Goal: Task Accomplishment & Management: Manage account settings

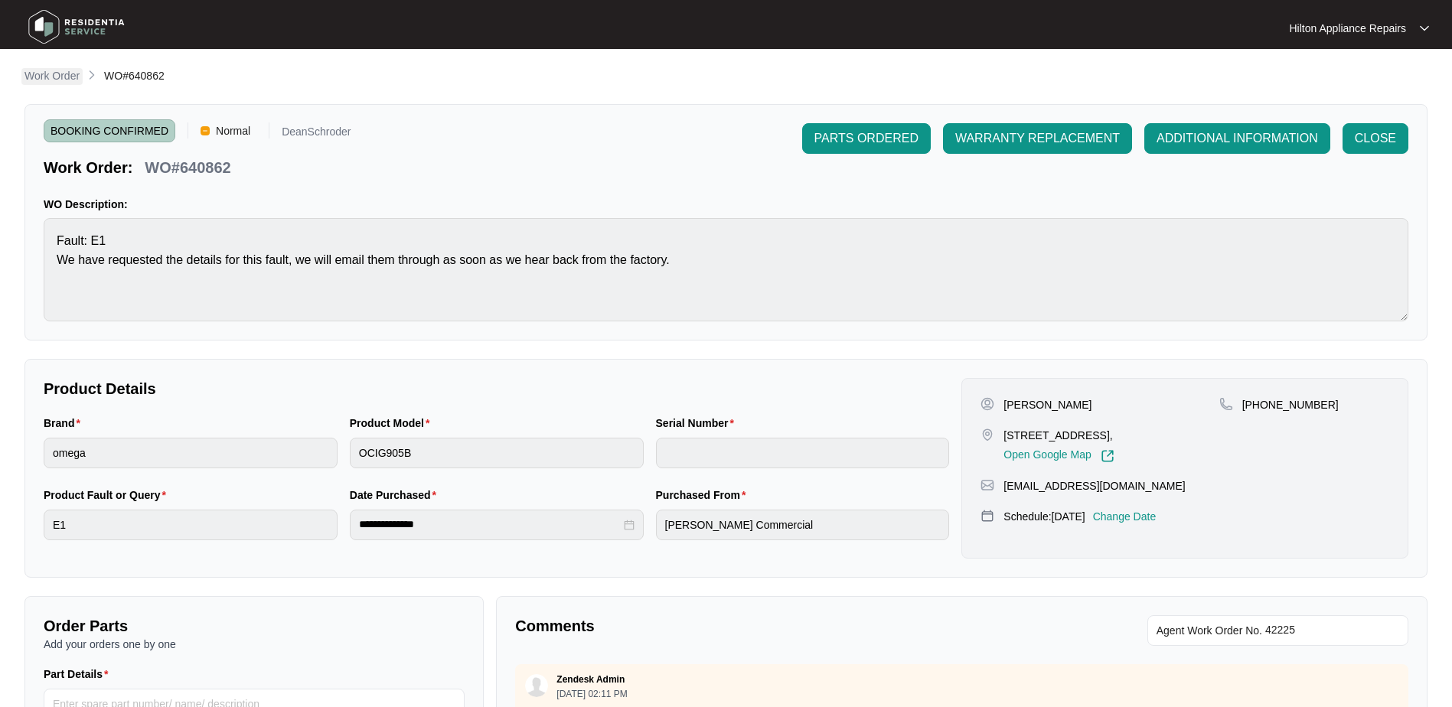
click at [45, 73] on p "Work Order" at bounding box center [51, 75] width 55 height 15
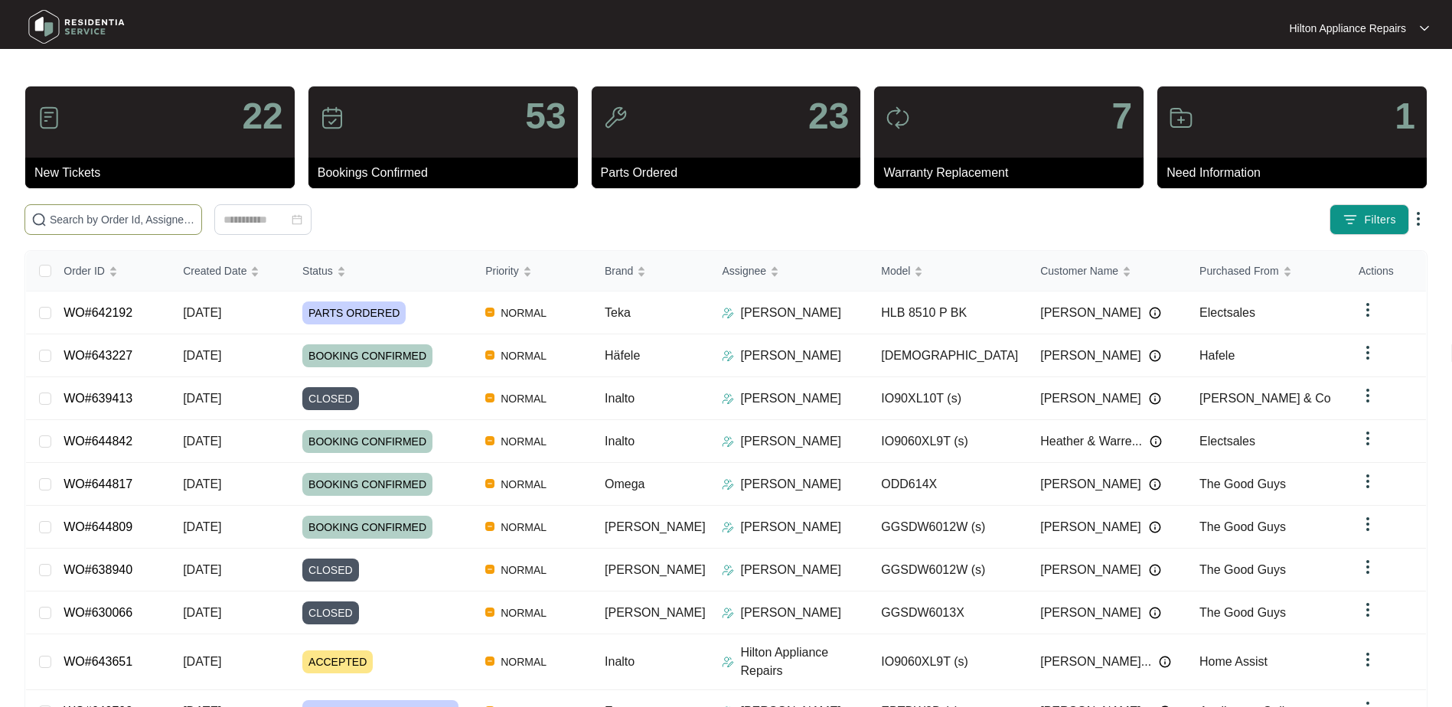
click at [79, 219] on input "text" at bounding box center [122, 219] width 145 height 17
paste input "636939)"
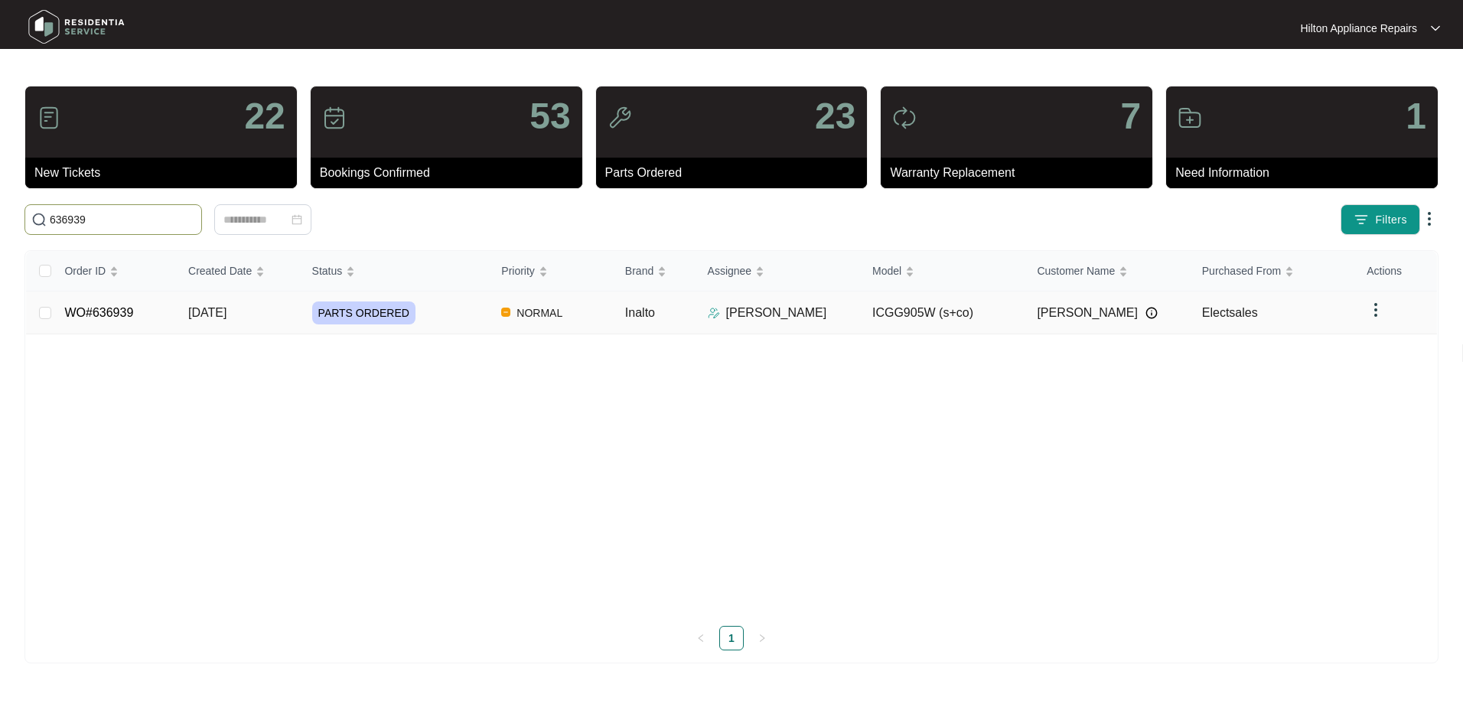
type input "636939"
click at [213, 311] on span "[DATE]" at bounding box center [207, 312] width 38 height 13
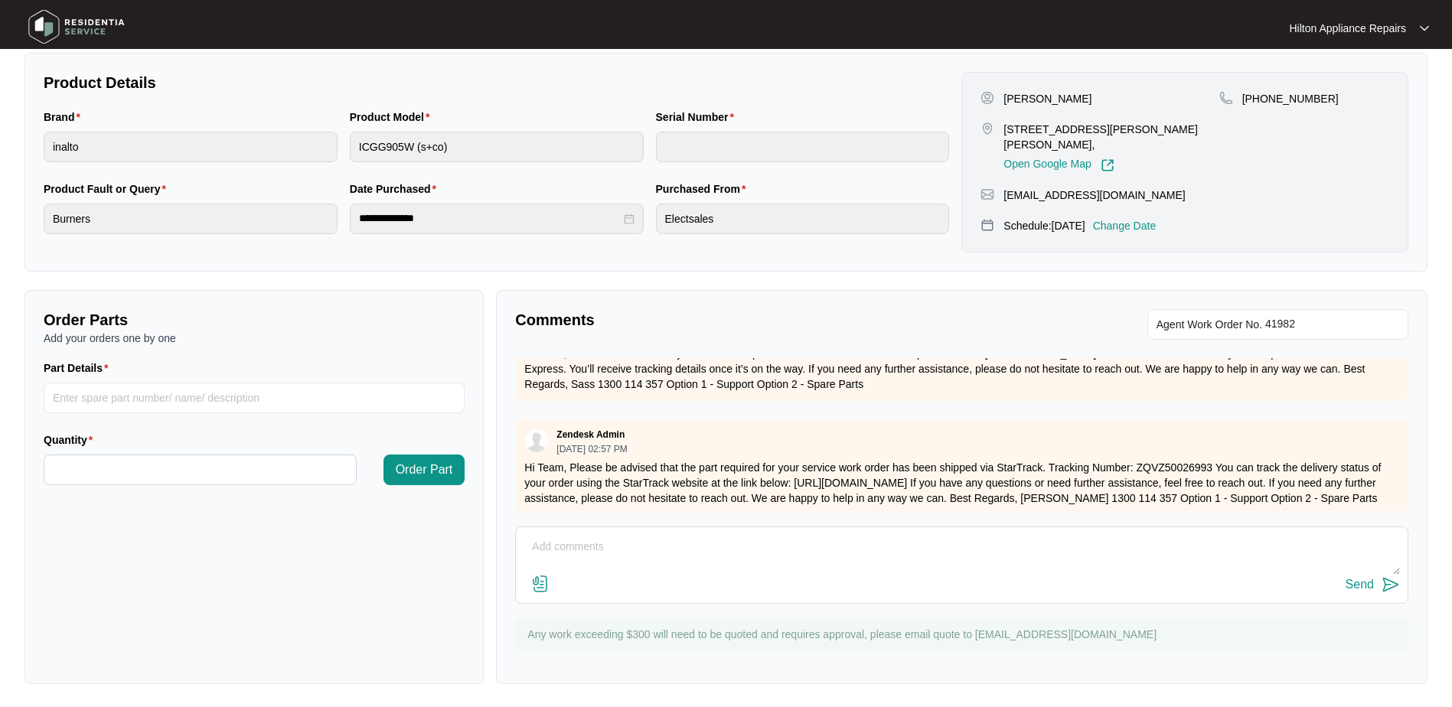
scroll to position [308, 0]
drag, startPoint x: 565, startPoint y: 539, endPoint x: 582, endPoint y: 542, distance: 17.1
click at [565, 539] on textarea at bounding box center [961, 553] width 876 height 40
paste textarea "I have called everyday [DATE], no answer, i think he has blocked us as it goes …"
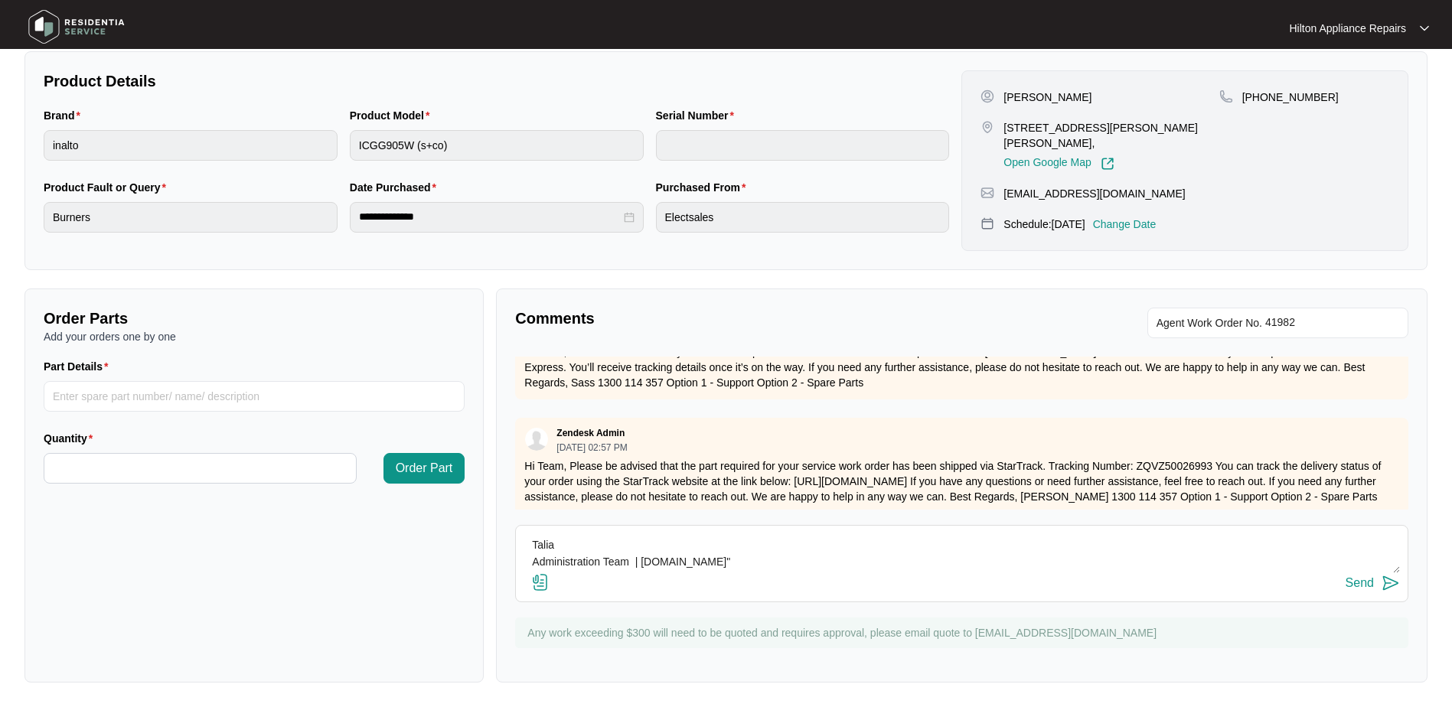
type textarea "Email from Plumbing Team: "I have called everyday [DATE], no answer, i think he…"
click at [1361, 576] on div "Send" at bounding box center [1359, 583] width 28 height 14
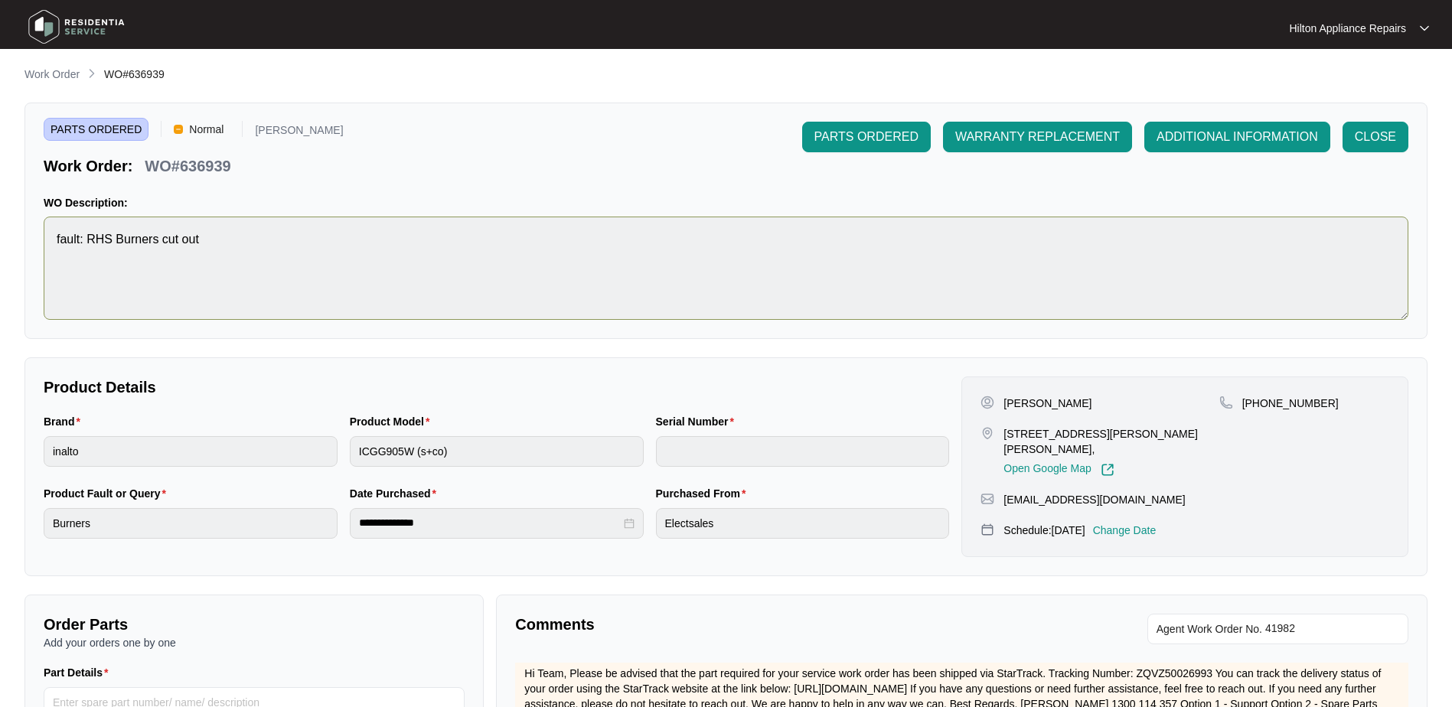
scroll to position [0, 0]
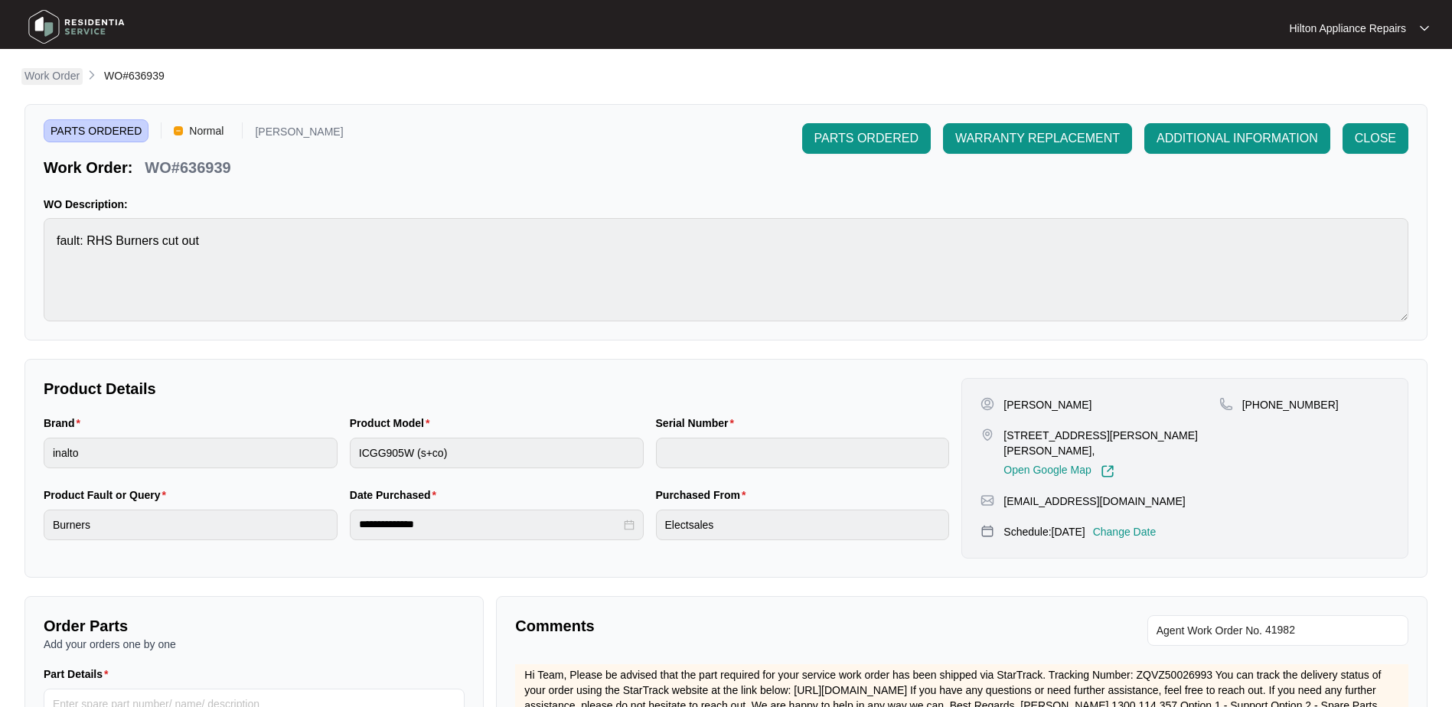
click at [45, 72] on p "Work Order" at bounding box center [51, 75] width 55 height 15
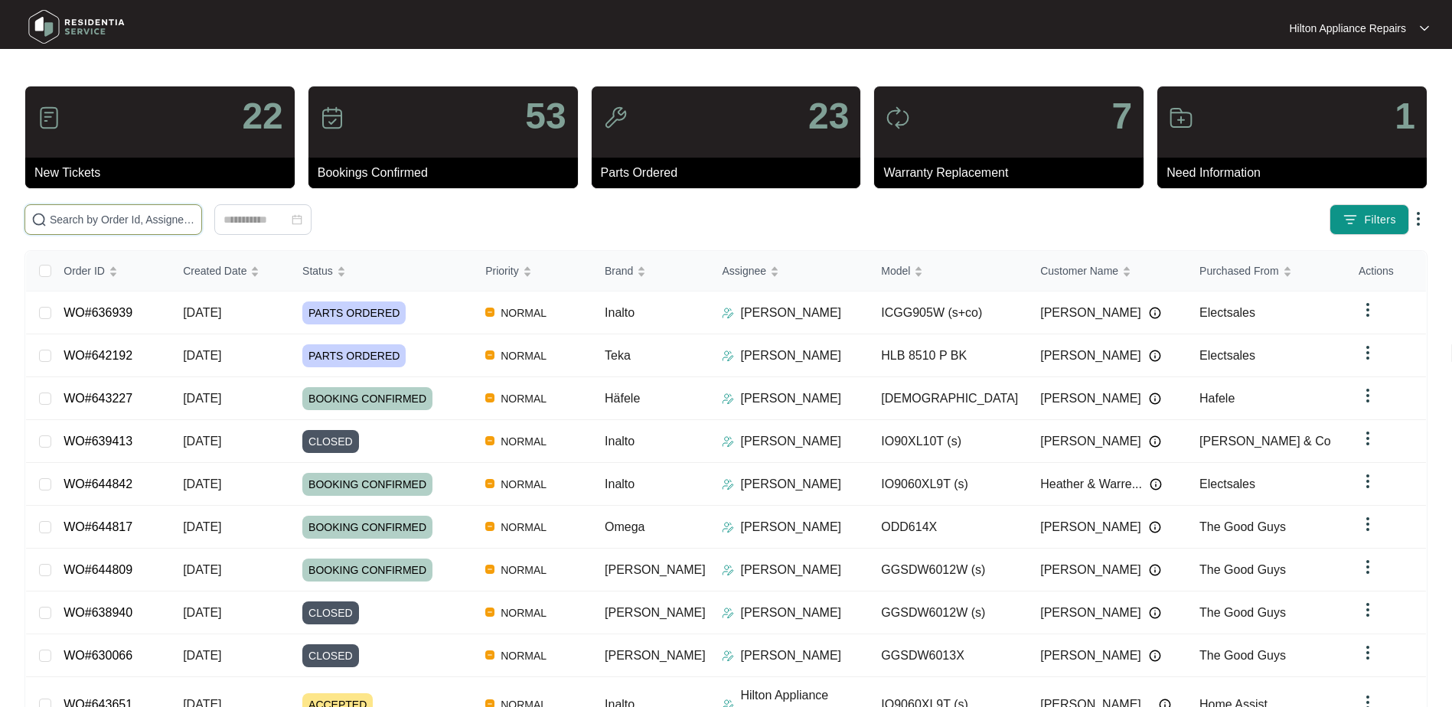
click at [72, 223] on input "text" at bounding box center [122, 219] width 145 height 17
paste input "640872"
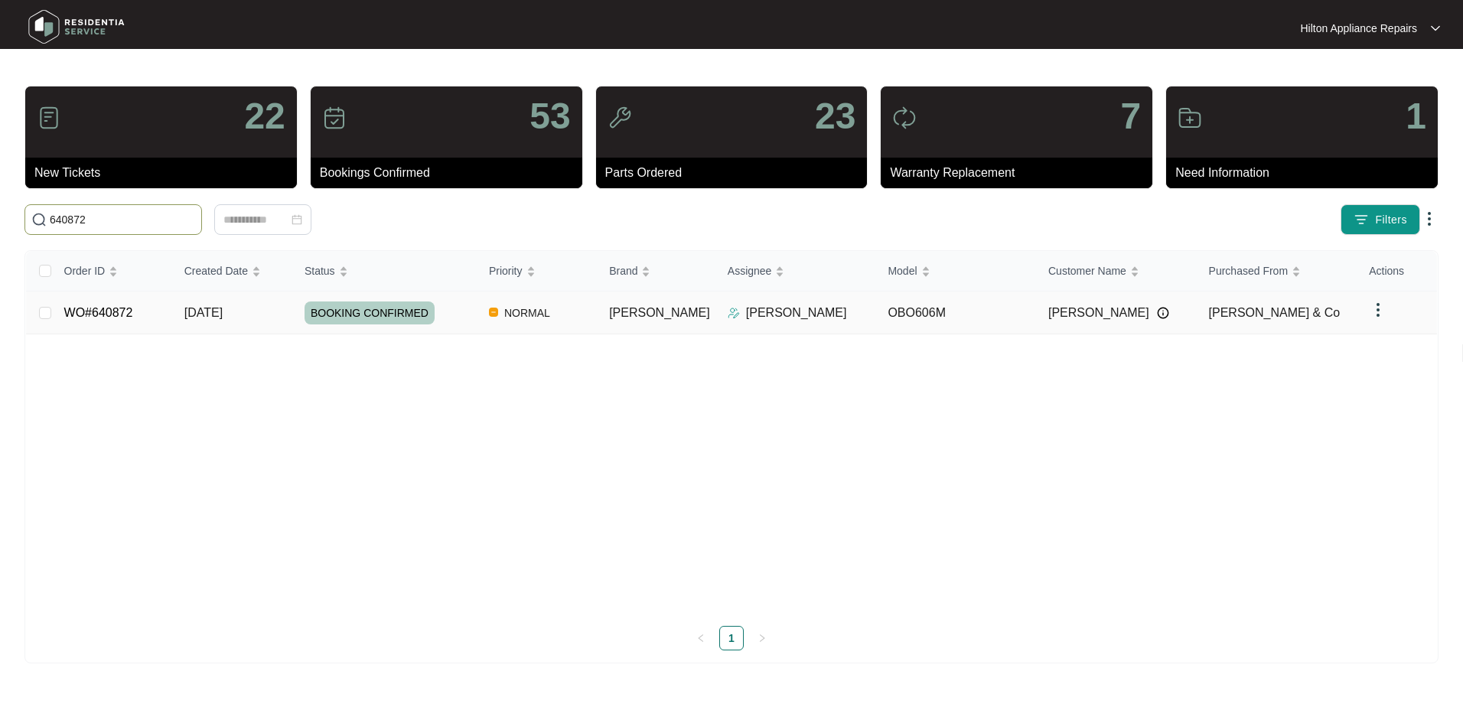
type input "640872"
click at [211, 315] on span "[DATE]" at bounding box center [203, 312] width 38 height 13
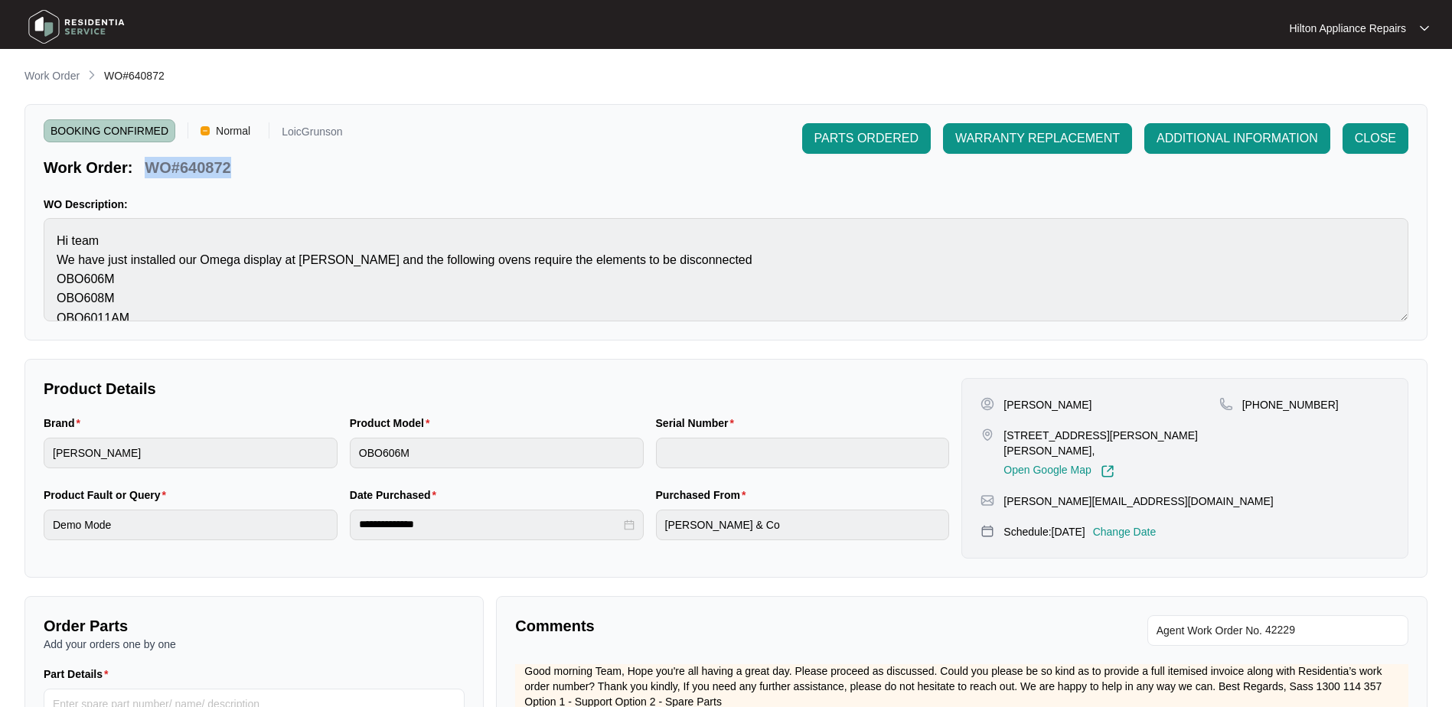
drag, startPoint x: 246, startPoint y: 169, endPoint x: 150, endPoint y: 168, distance: 96.4
click at [150, 168] on div "Work Order: WO#640872" at bounding box center [193, 165] width 299 height 27
copy p "WO#640872"
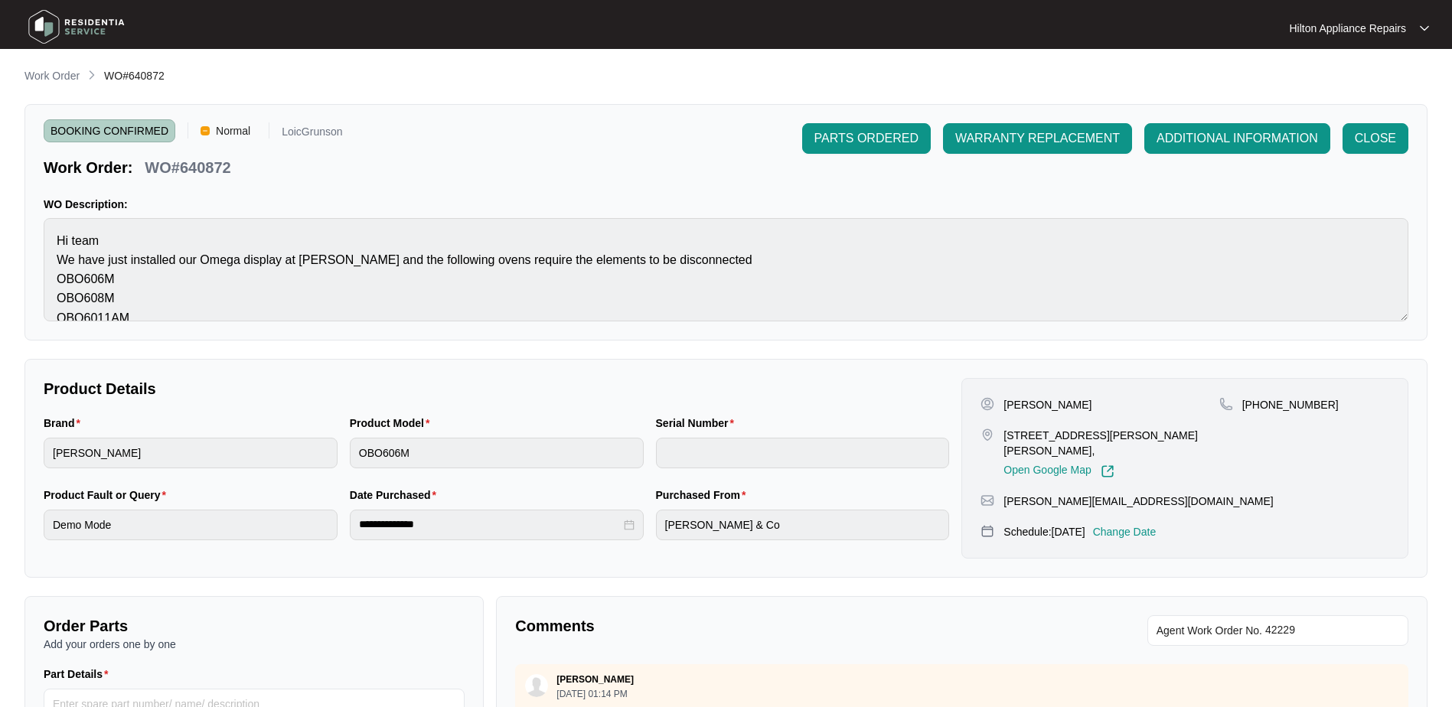
click at [683, 121] on div "BOOKING CONFIRMED Normal LoicGrunson Work Order: WO#640872 PARTS ORDERED WARRAN…" at bounding box center [725, 222] width 1403 height 236
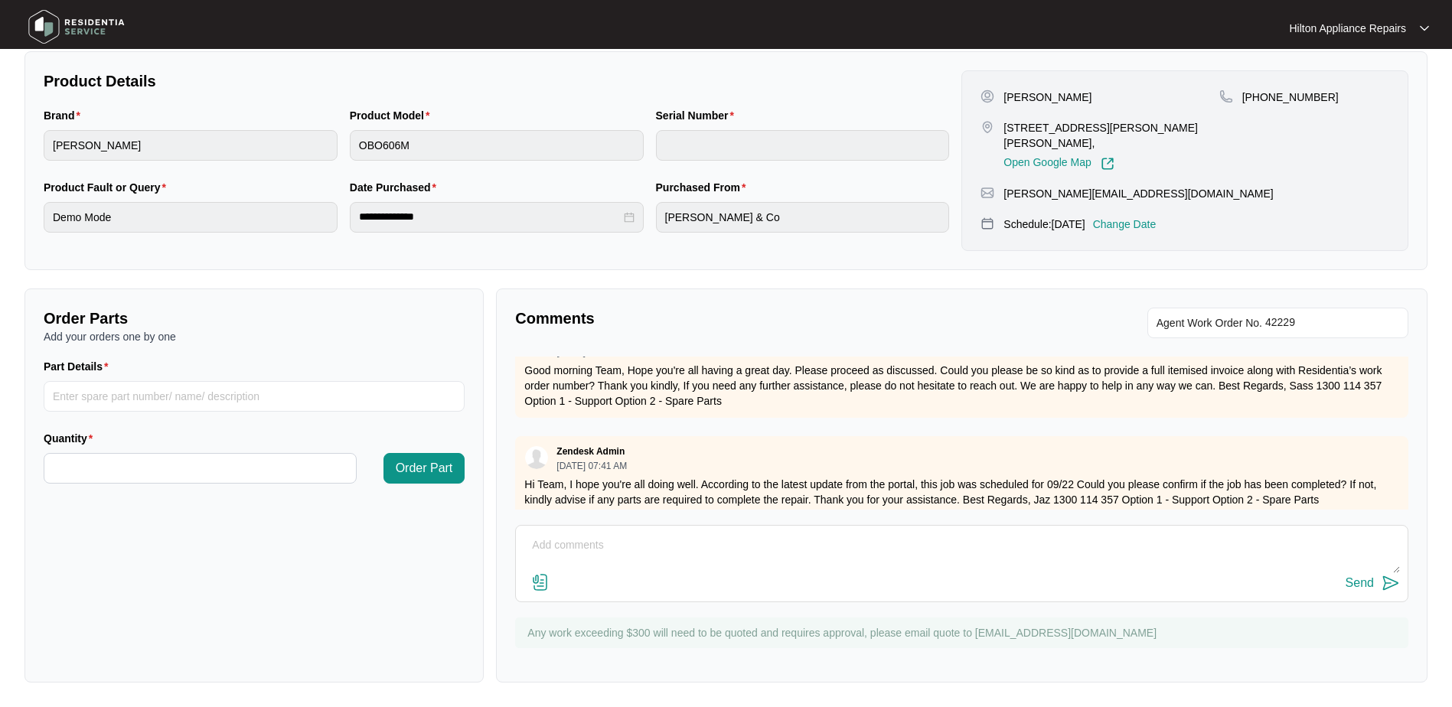
scroll to position [364, 0]
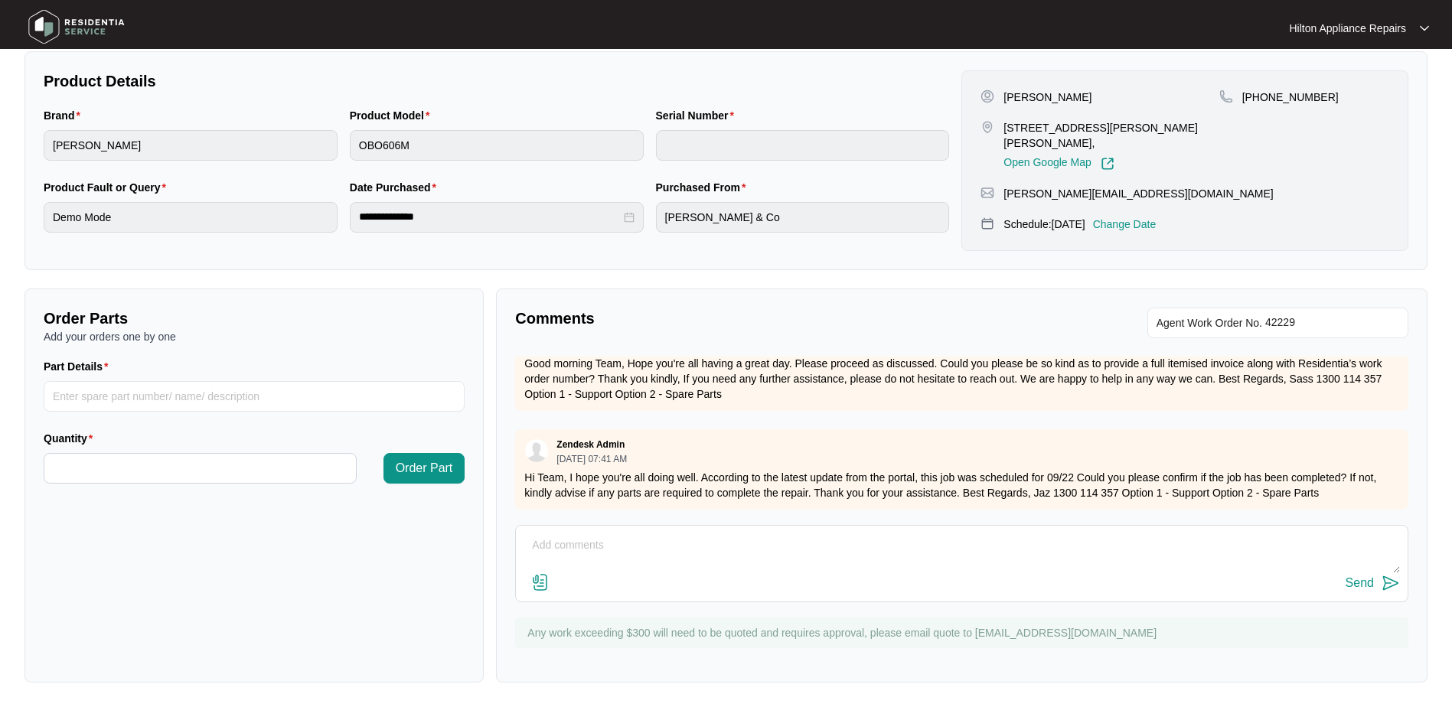
click at [543, 541] on textarea at bounding box center [961, 553] width 876 height 40
type textarea "N"
paste textarea "[PERSON_NAME] (EAST/NORTH) ([DATE]) - Work Note Supplied and installed 7x [DEMO…"
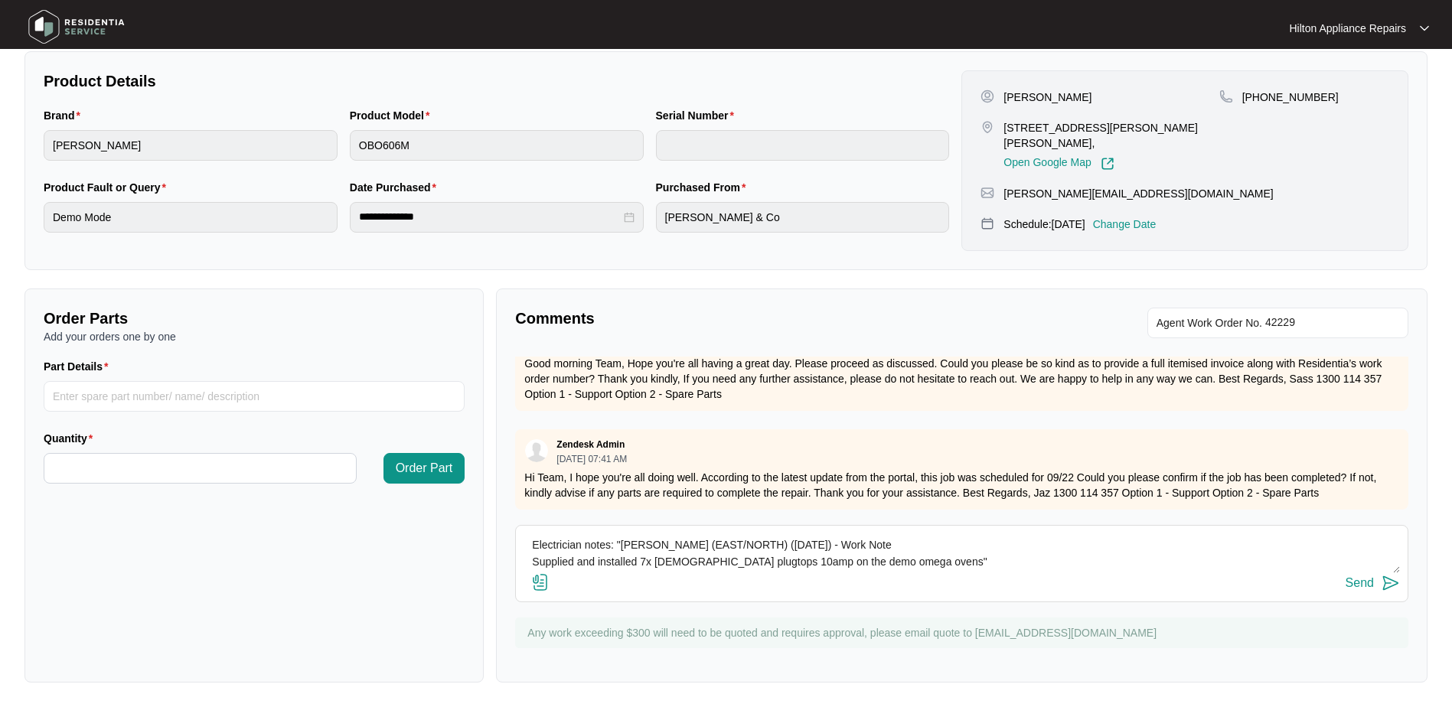
type textarea "Electrician notes: "[PERSON_NAME] (EAST/NORTH) ([DATE]) - Work Note Supplied an…"
click at [542, 582] on img at bounding box center [540, 582] width 18 height 18
click at [0, 0] on input "file" at bounding box center [0, 0] width 0 height 0
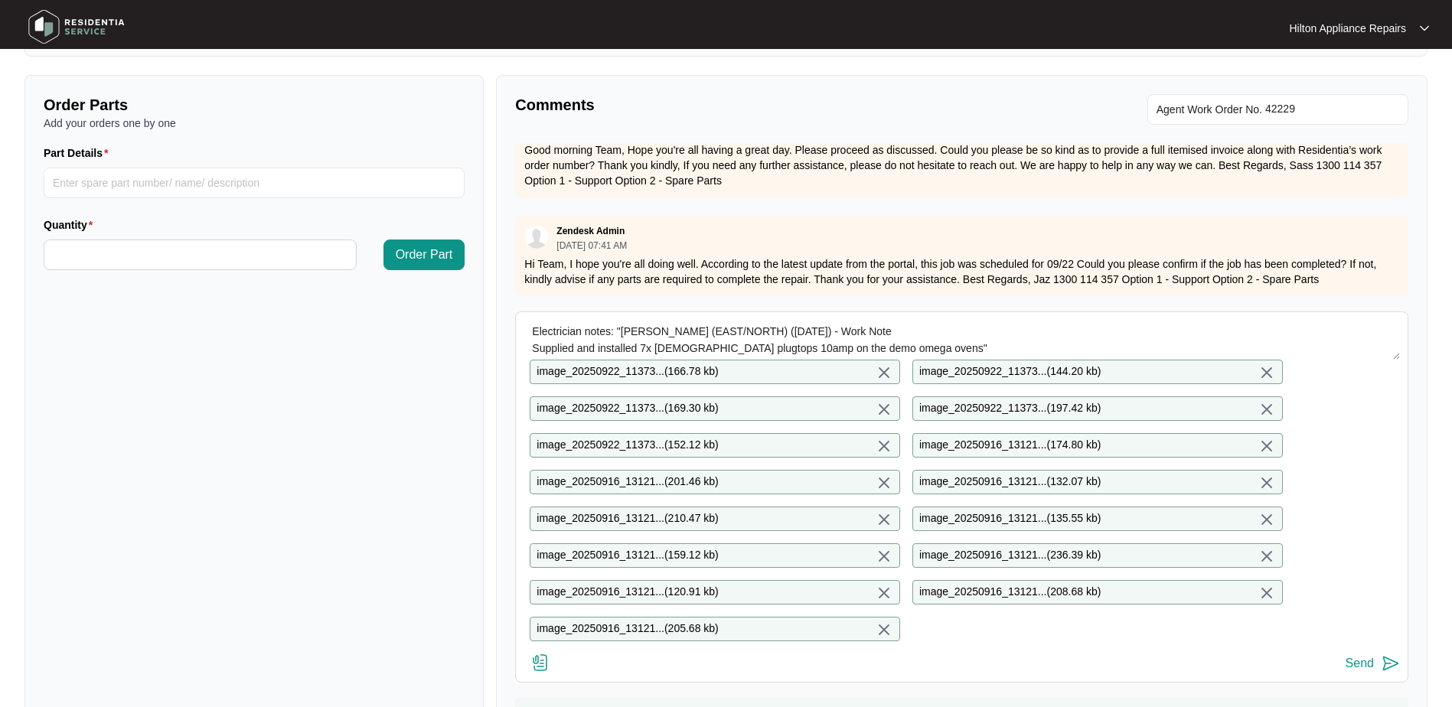
scroll to position [614, 0]
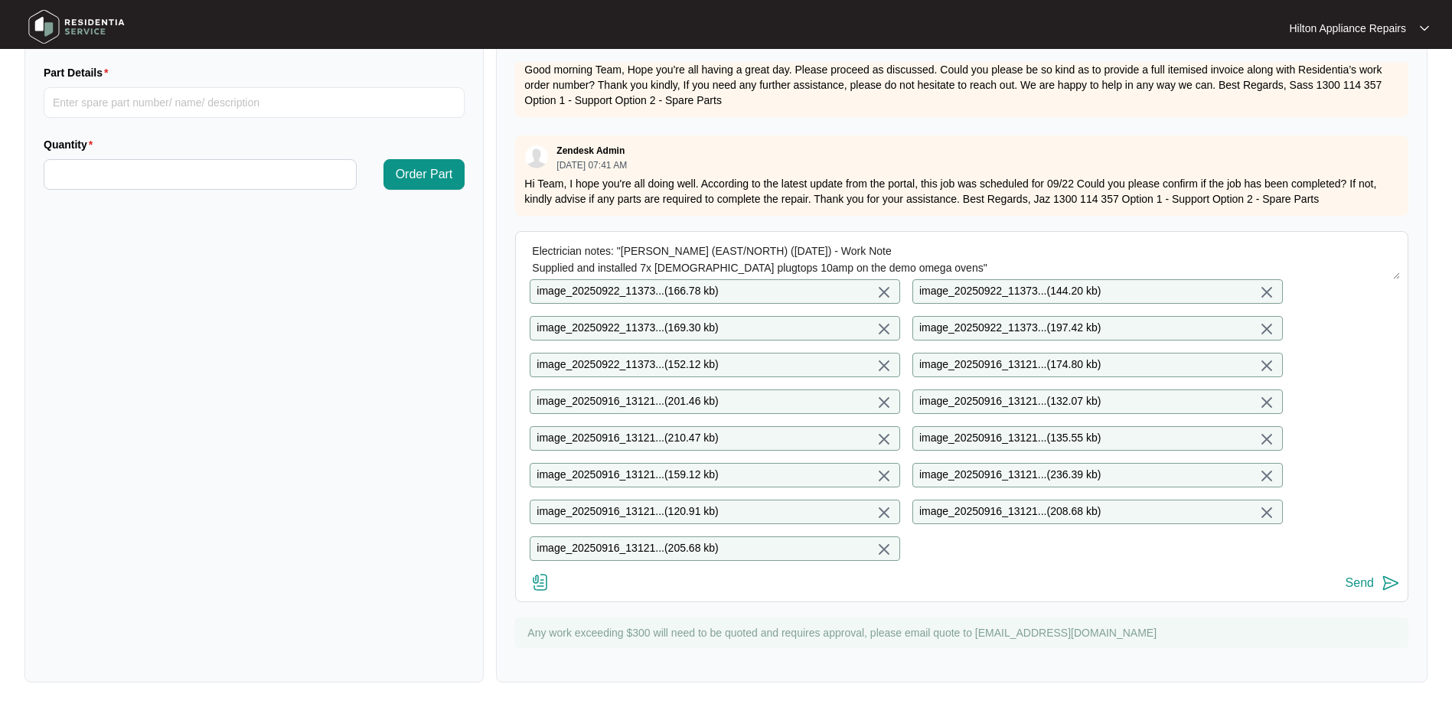
click at [1352, 582] on div "Send" at bounding box center [1359, 583] width 28 height 14
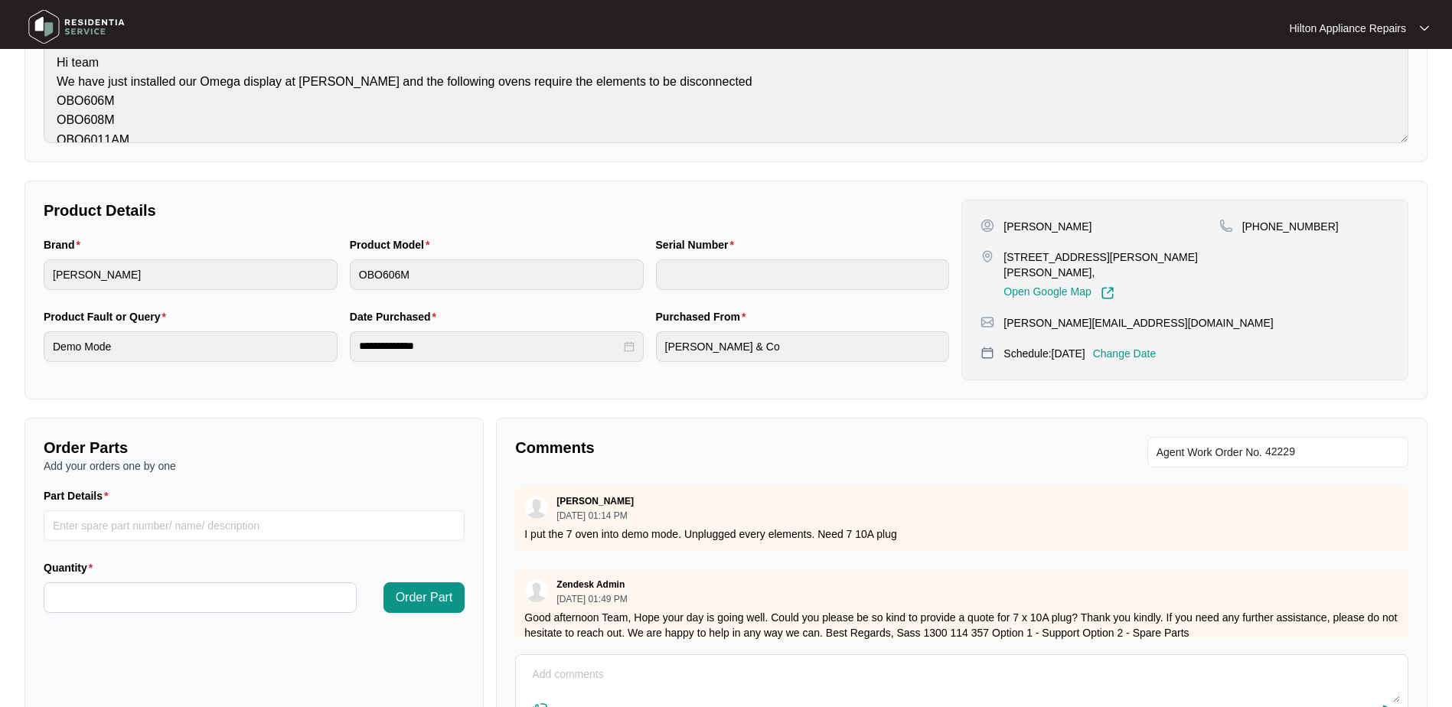
scroll to position [0, 0]
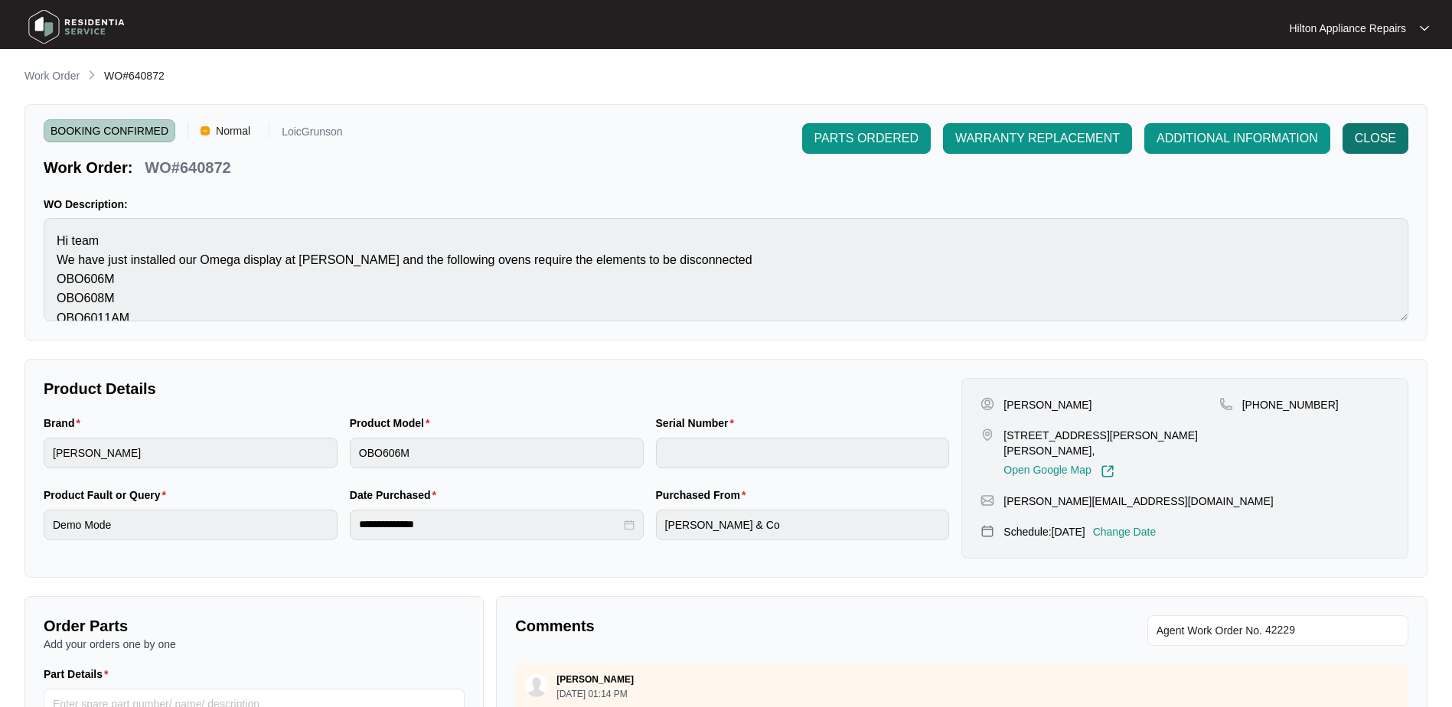
click at [1380, 135] on span "CLOSE" at bounding box center [1374, 138] width 41 height 18
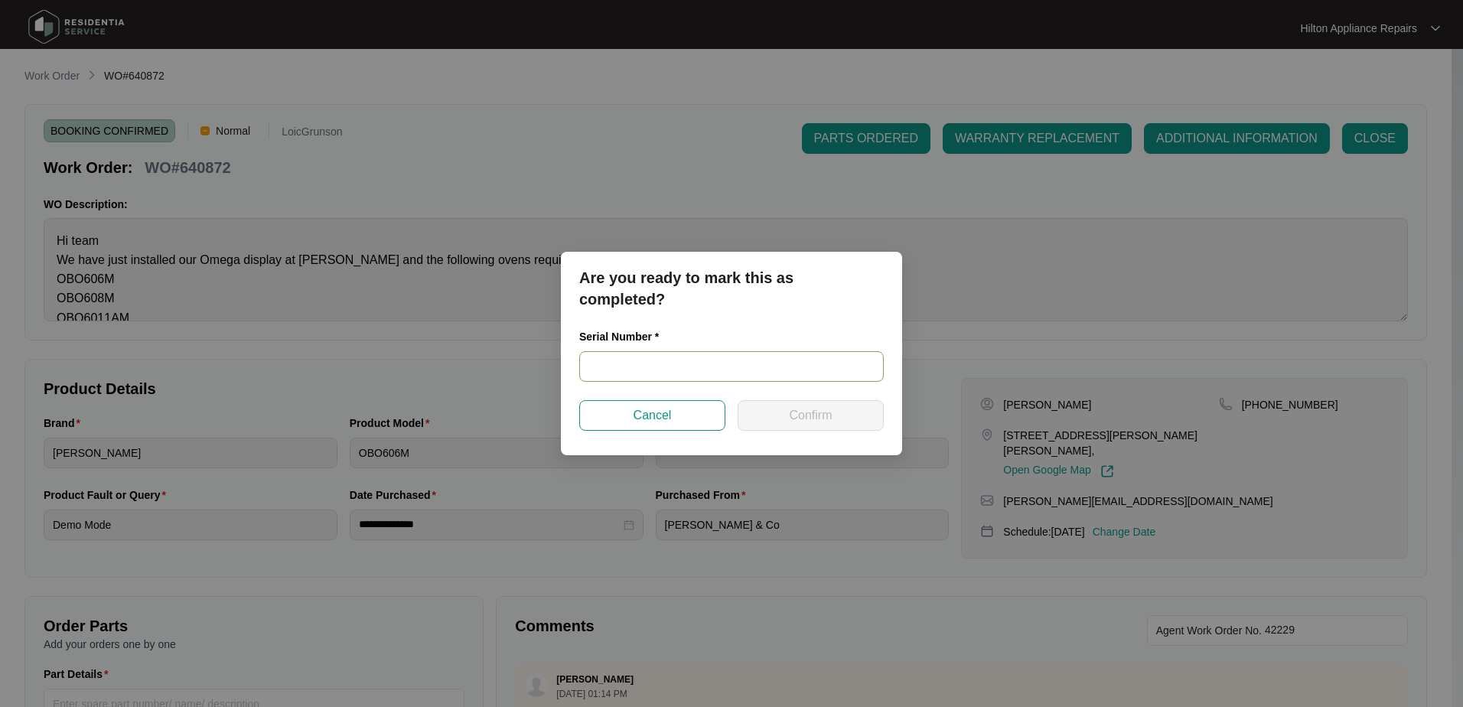
click at [604, 359] on input "text" at bounding box center [731, 366] width 305 height 31
click at [661, 376] on input "text" at bounding box center [731, 366] width 305 height 31
type input "968081825040133"
click at [778, 420] on button "Confirm" at bounding box center [811, 415] width 146 height 31
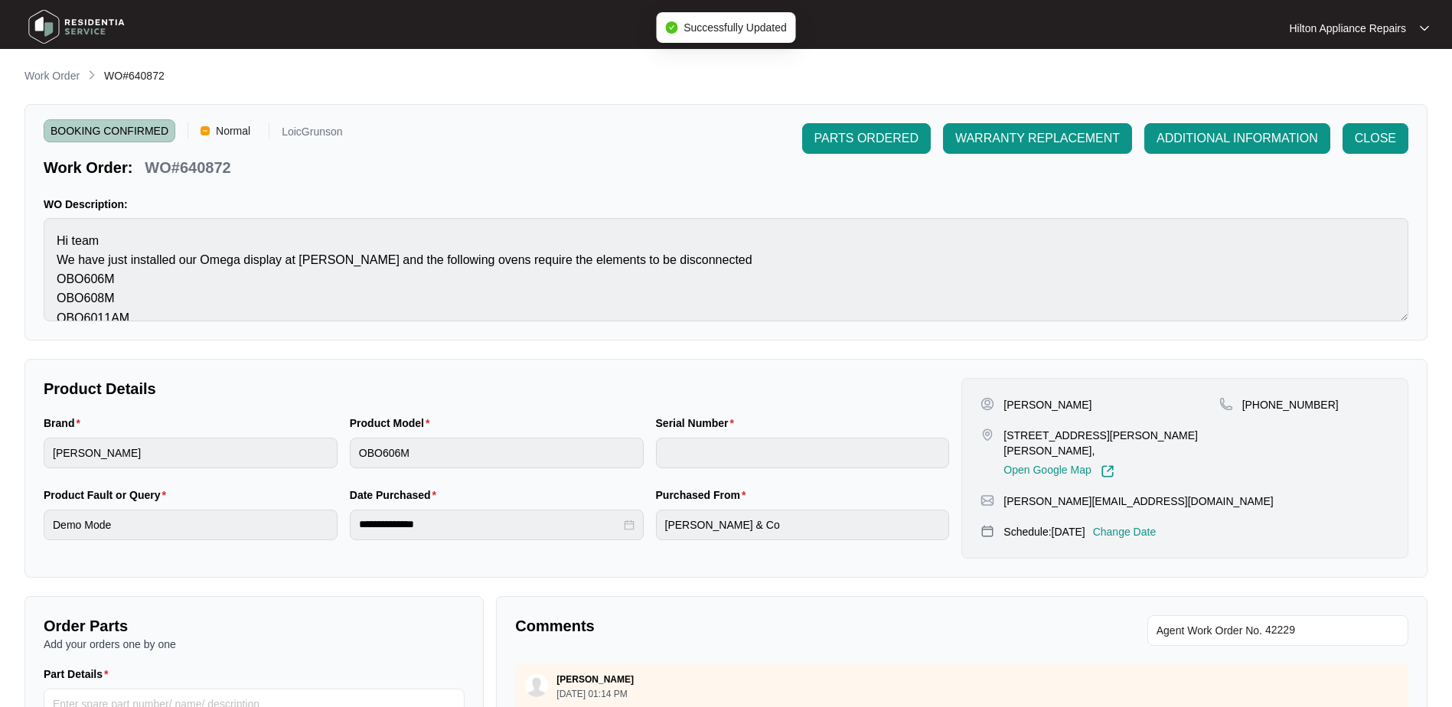
type input "968081825040133"
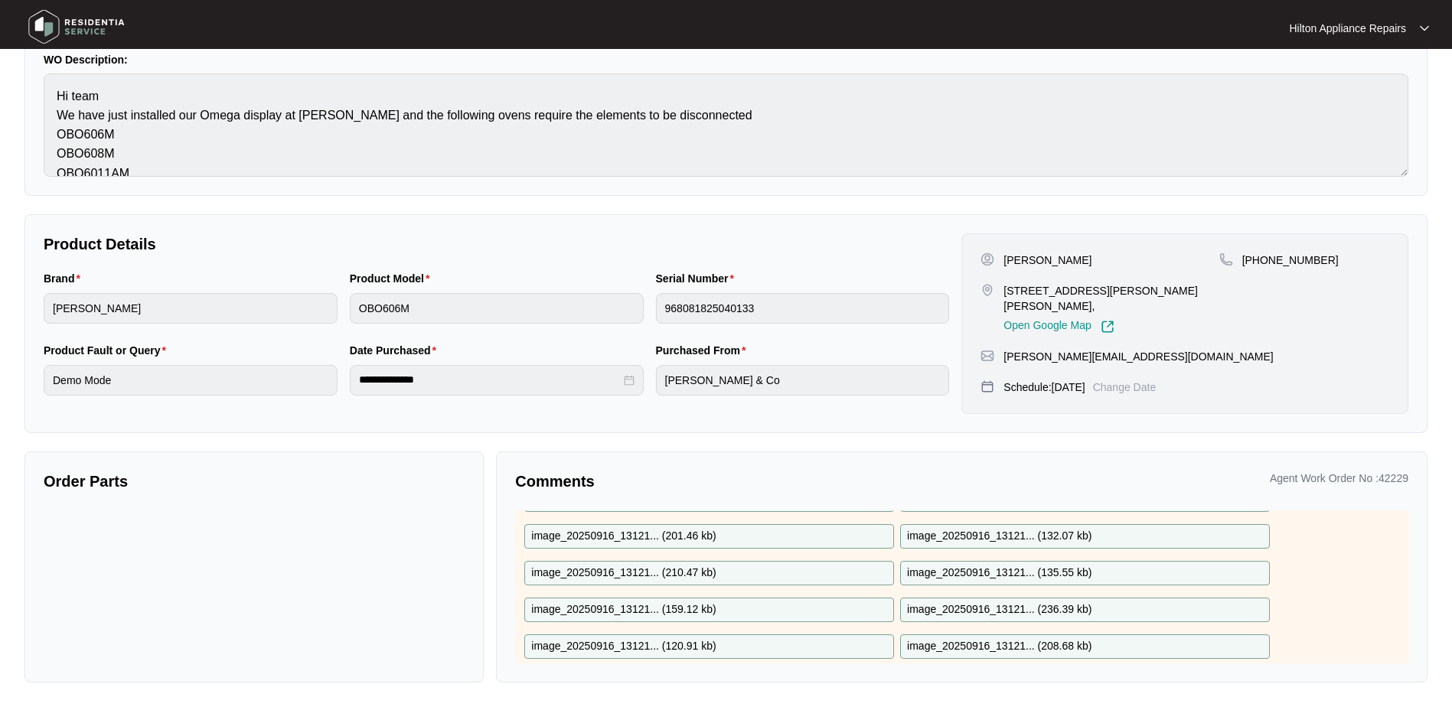
scroll to position [754, 0]
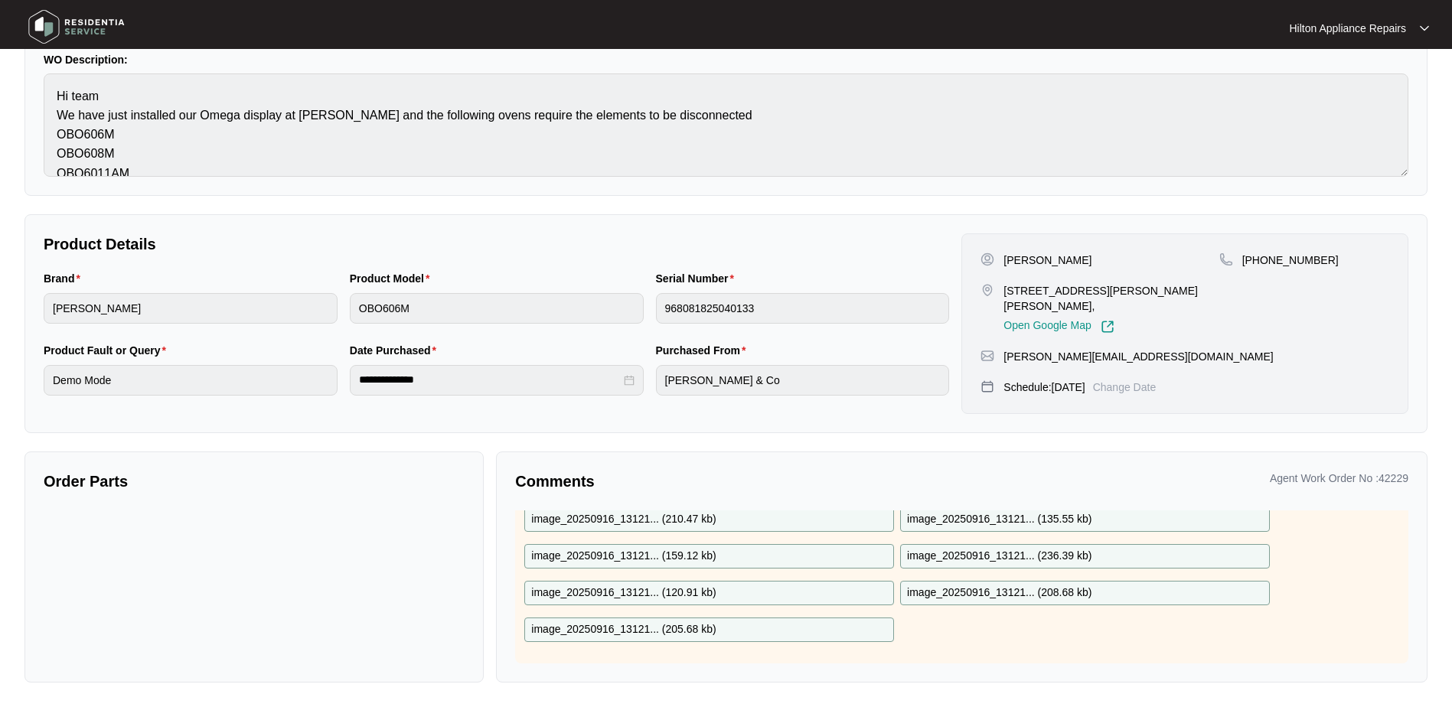
click at [397, 588] on div "Order Parts" at bounding box center [253, 566] width 459 height 231
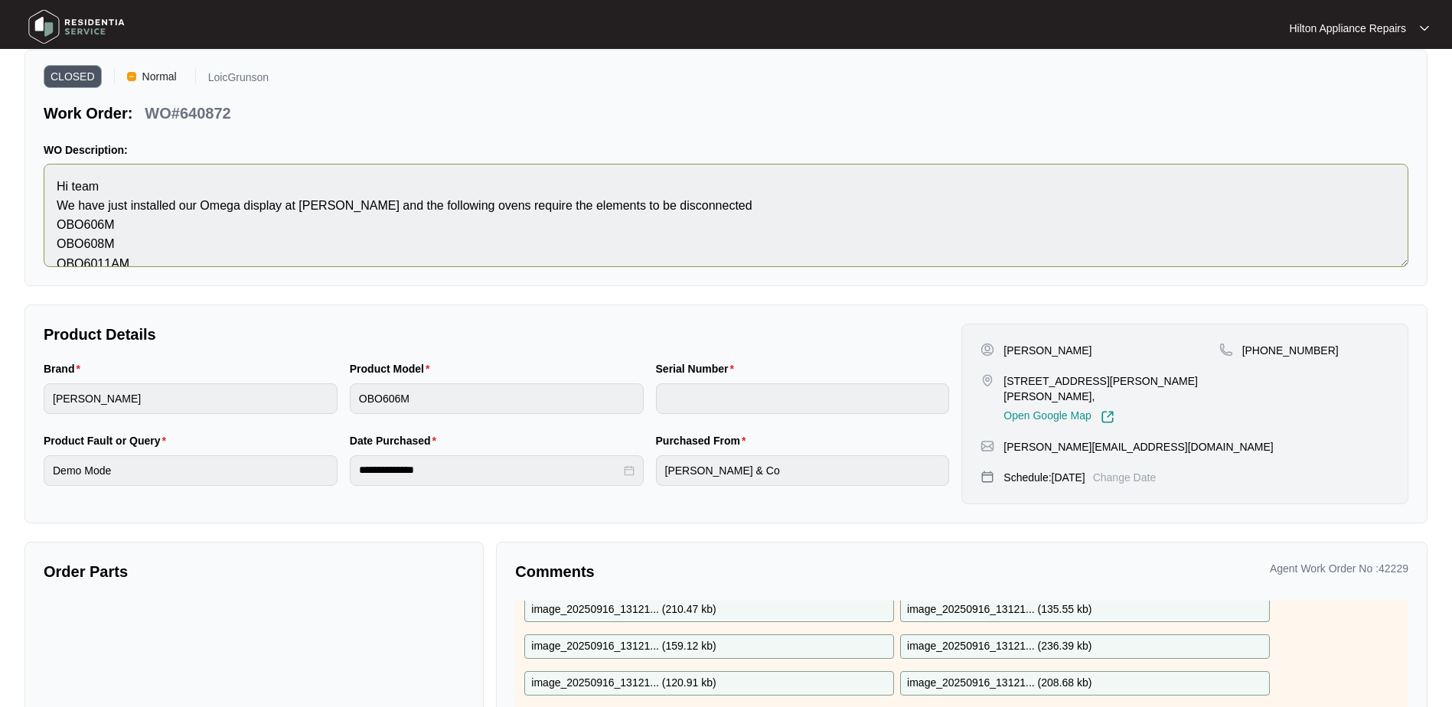
scroll to position [0, 0]
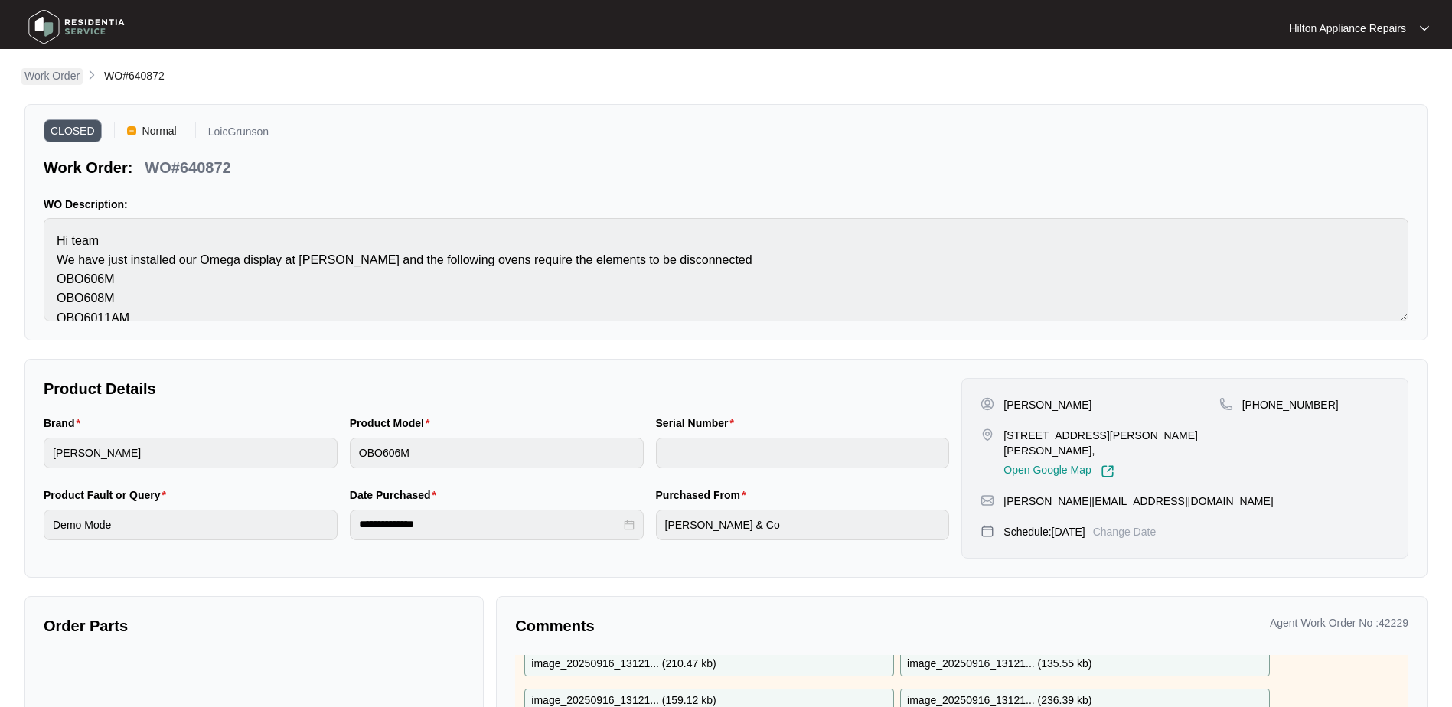
click at [38, 73] on p "Work Order" at bounding box center [51, 75] width 55 height 15
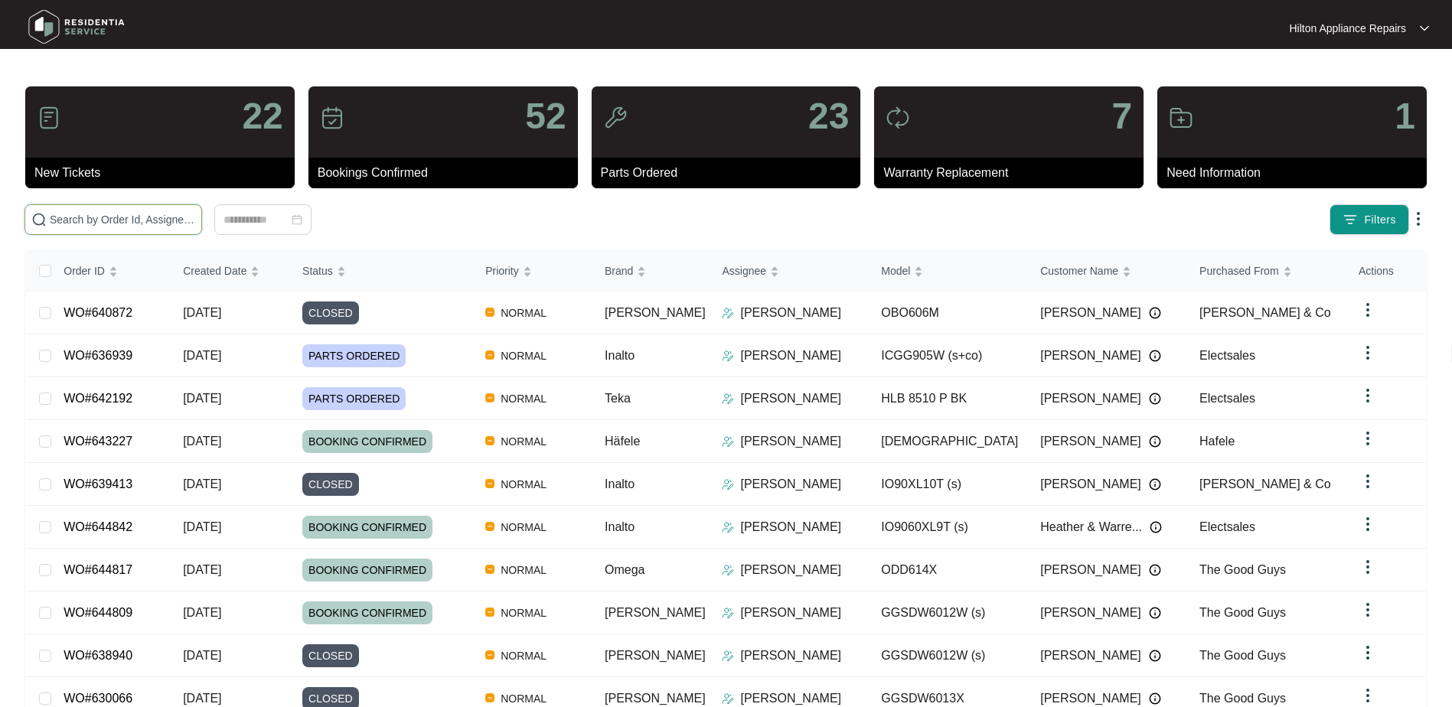
click at [71, 223] on input "text" at bounding box center [122, 219] width 145 height 17
paste input "640792"
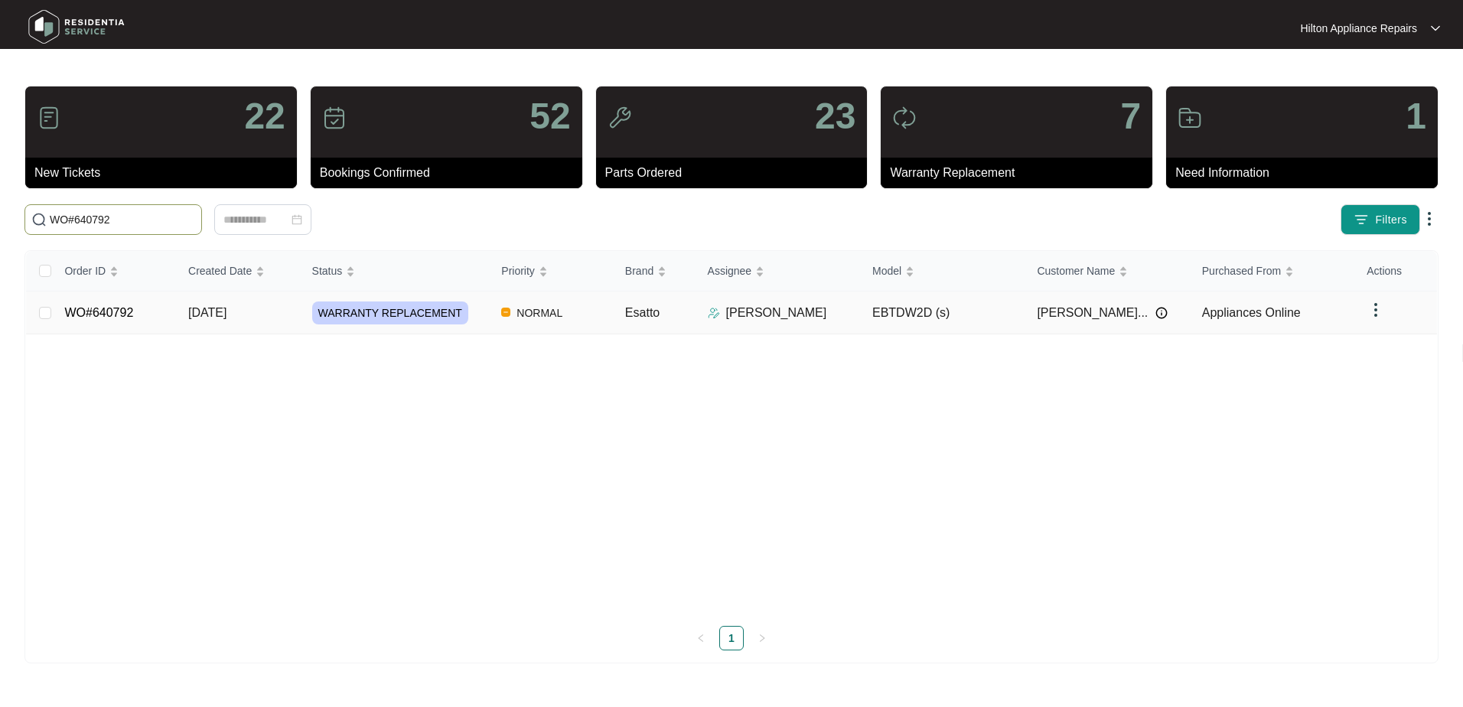
type input "WO#640792"
click at [220, 317] on span "[DATE]" at bounding box center [207, 312] width 38 height 13
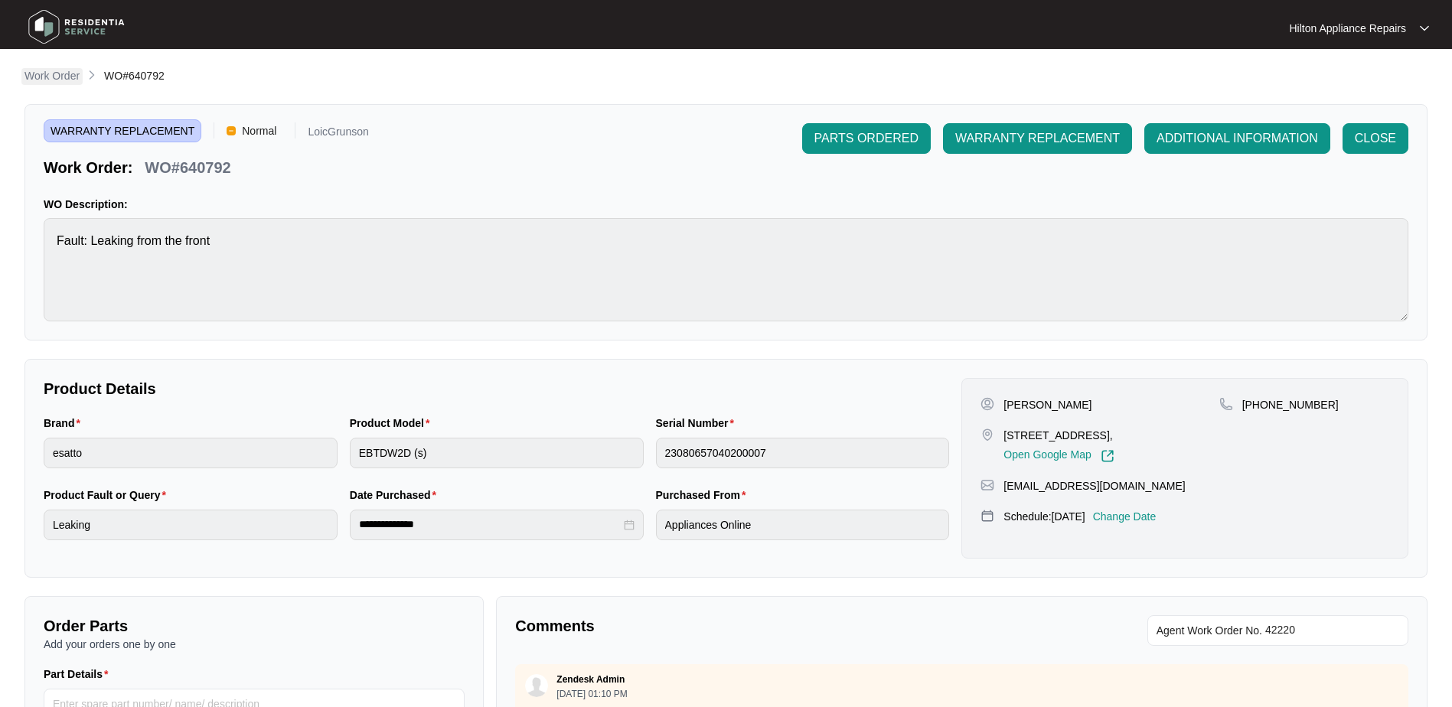
click at [64, 77] on p "Work Order" at bounding box center [51, 75] width 55 height 15
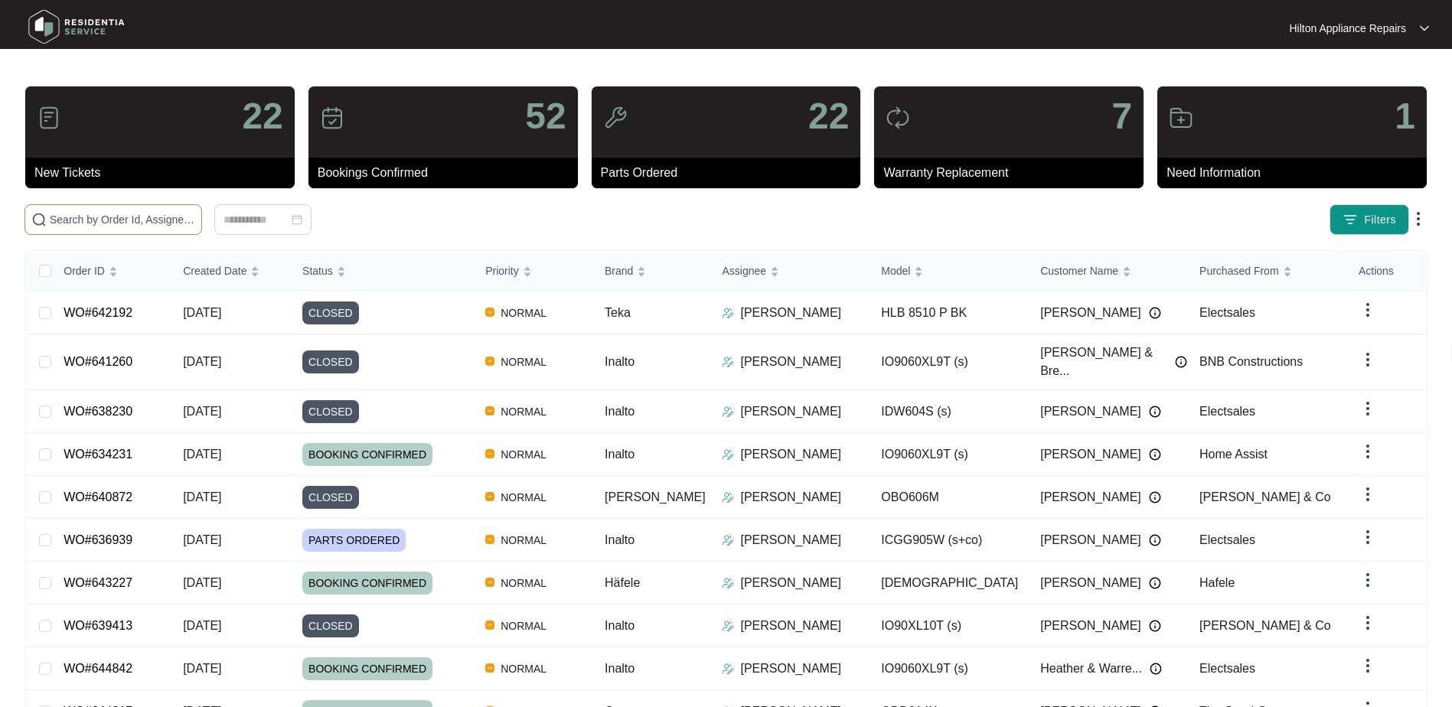
click at [103, 215] on input "text" at bounding box center [122, 219] width 145 height 17
paste input "WO#634231"
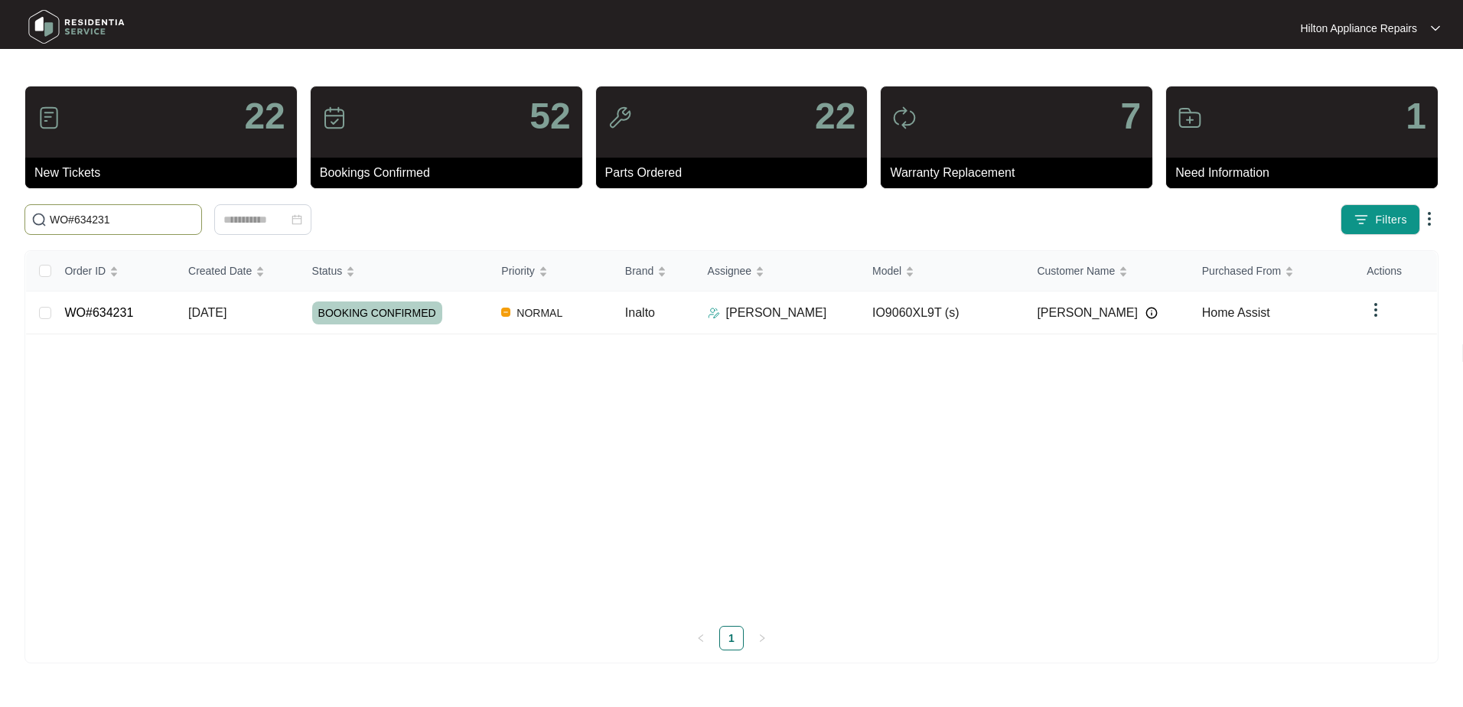
type input "WO#634231"
click at [218, 318] on span "[DATE]" at bounding box center [207, 312] width 38 height 13
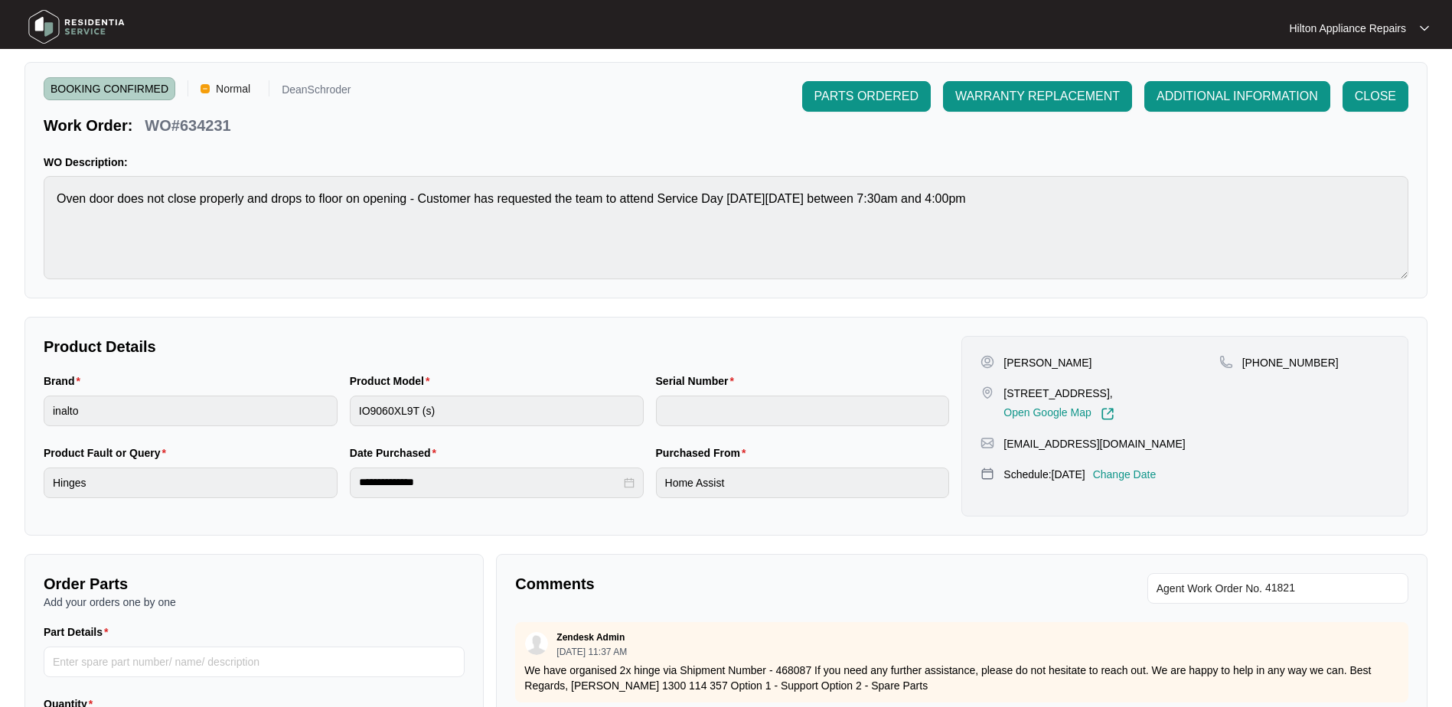
scroll to position [77, 0]
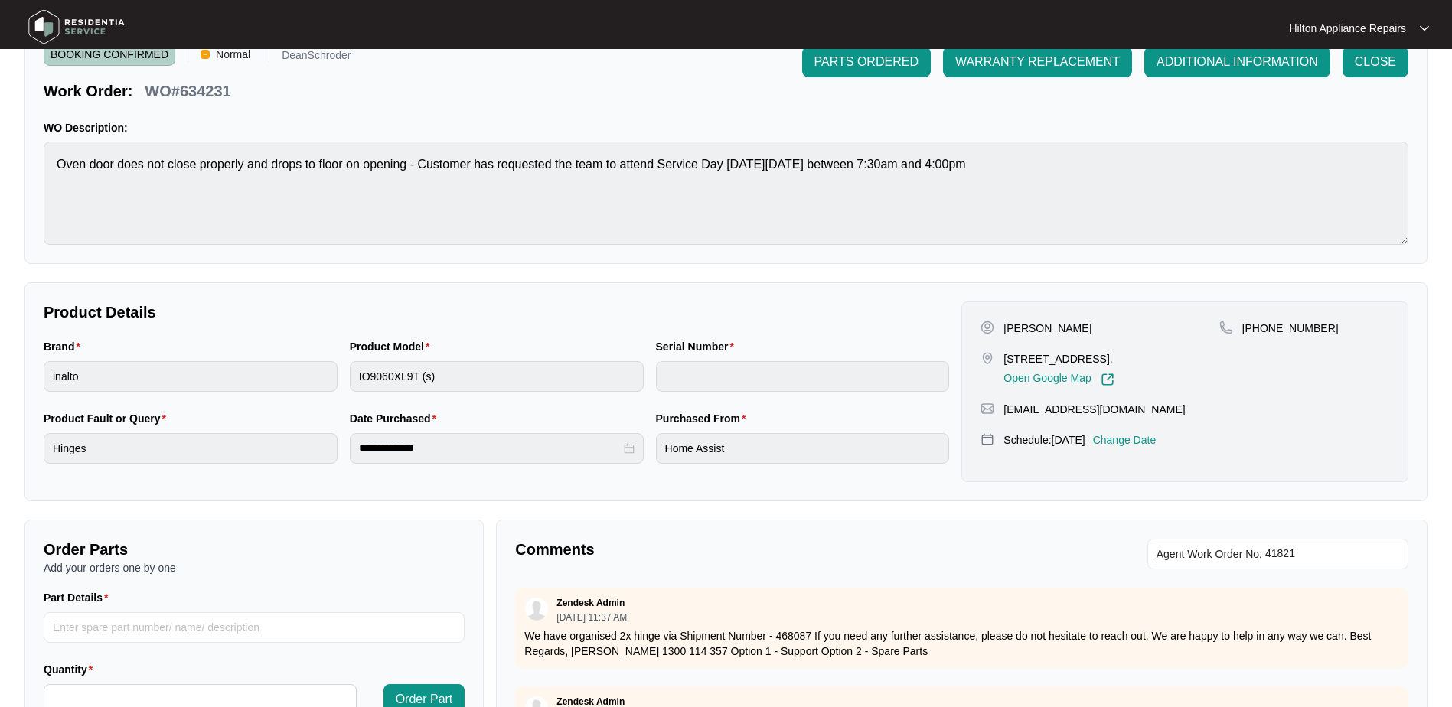
click at [1142, 437] on p "Change Date" at bounding box center [1125, 439] width 64 height 15
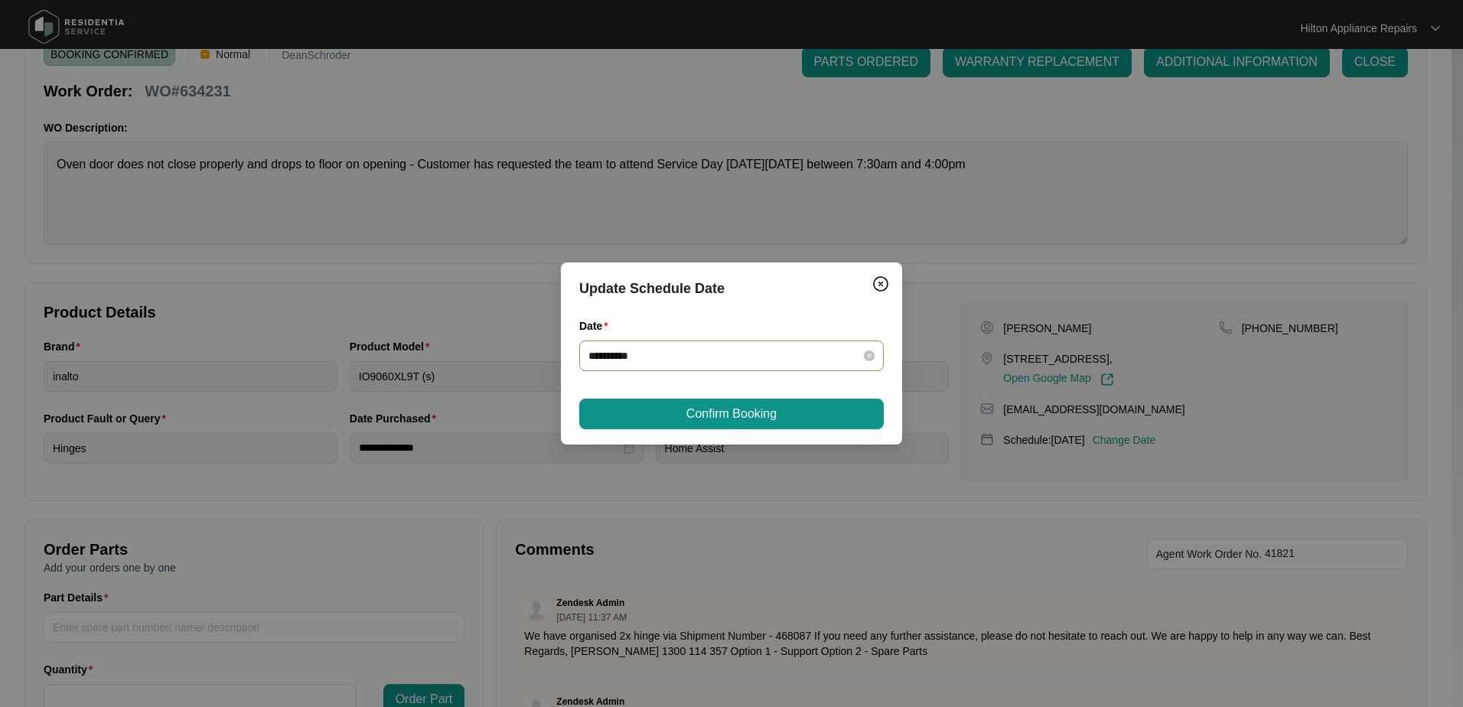
click at [872, 350] on div "**********" at bounding box center [731, 355] width 286 height 17
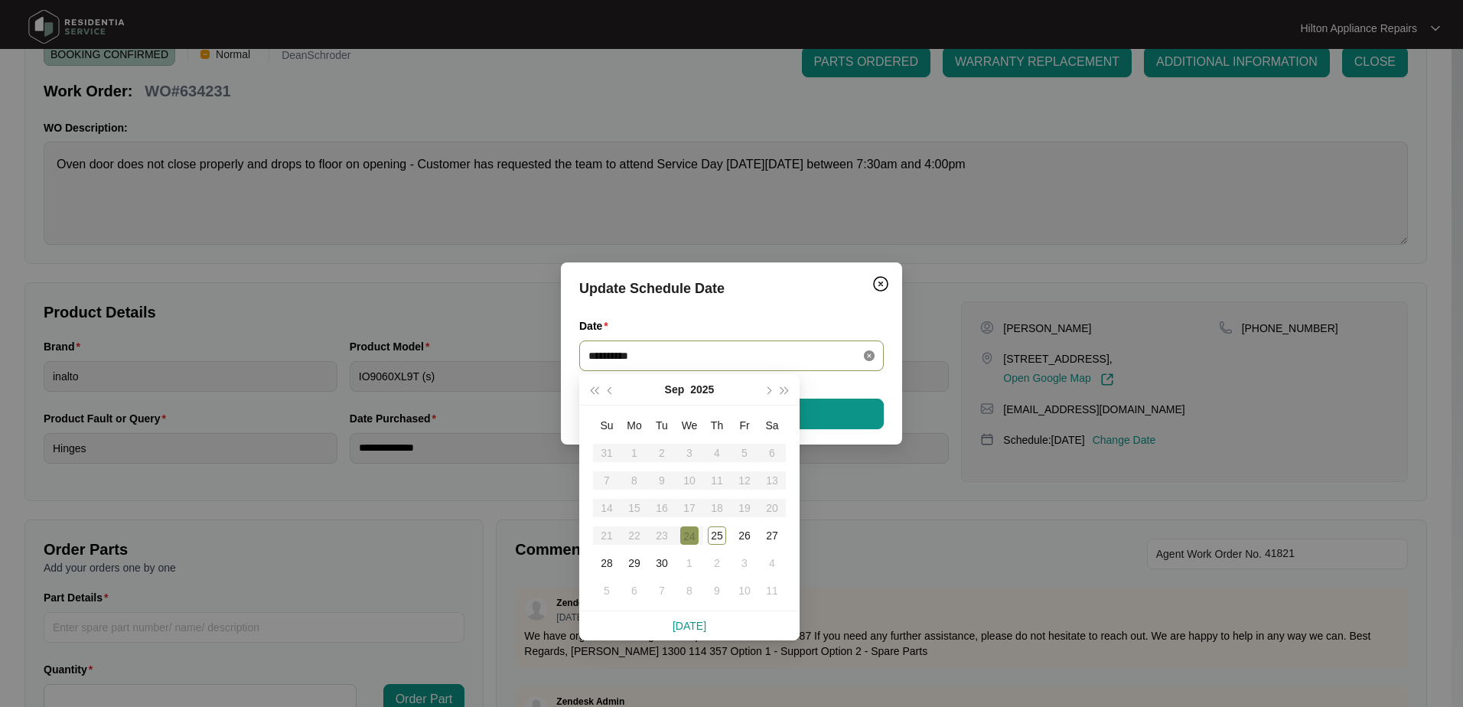
click at [870, 354] on icon "close-circle" at bounding box center [869, 355] width 11 height 11
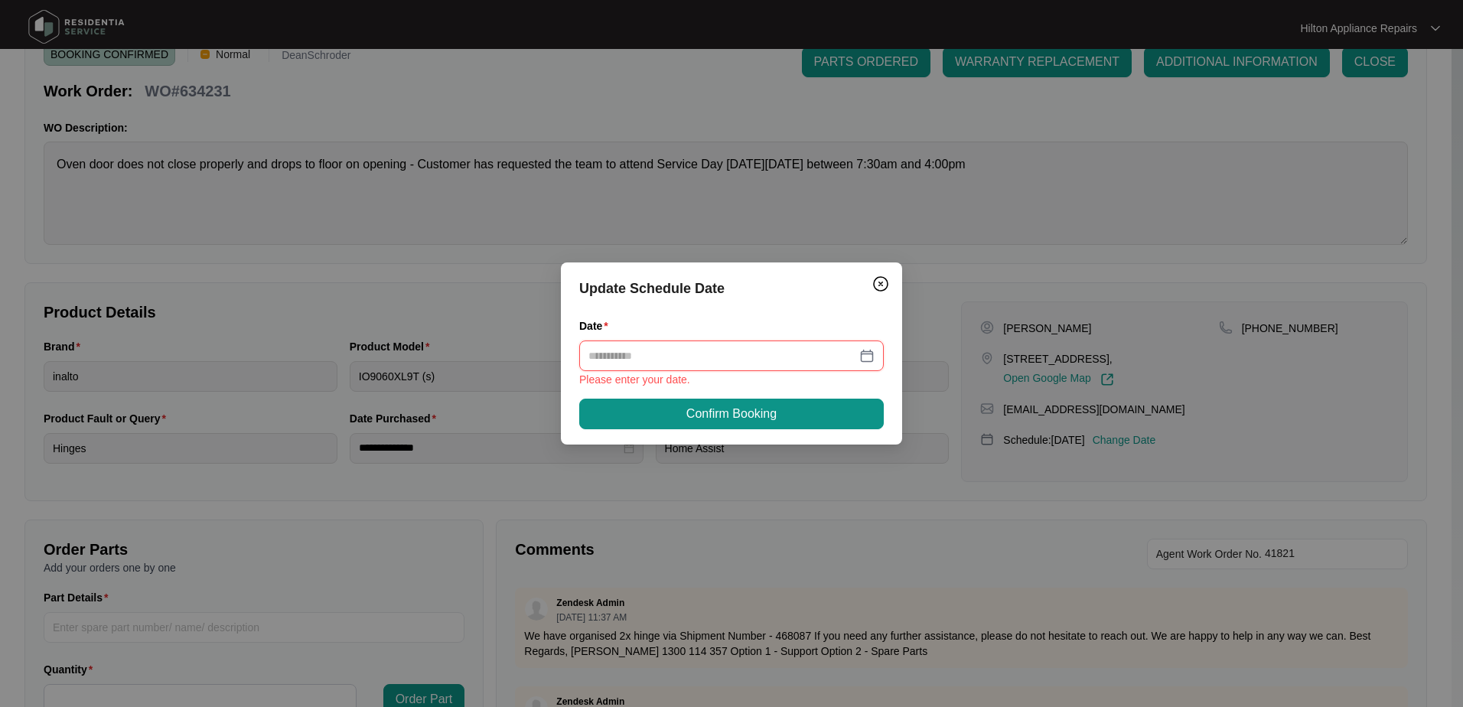
click at [870, 354] on div at bounding box center [731, 355] width 286 height 17
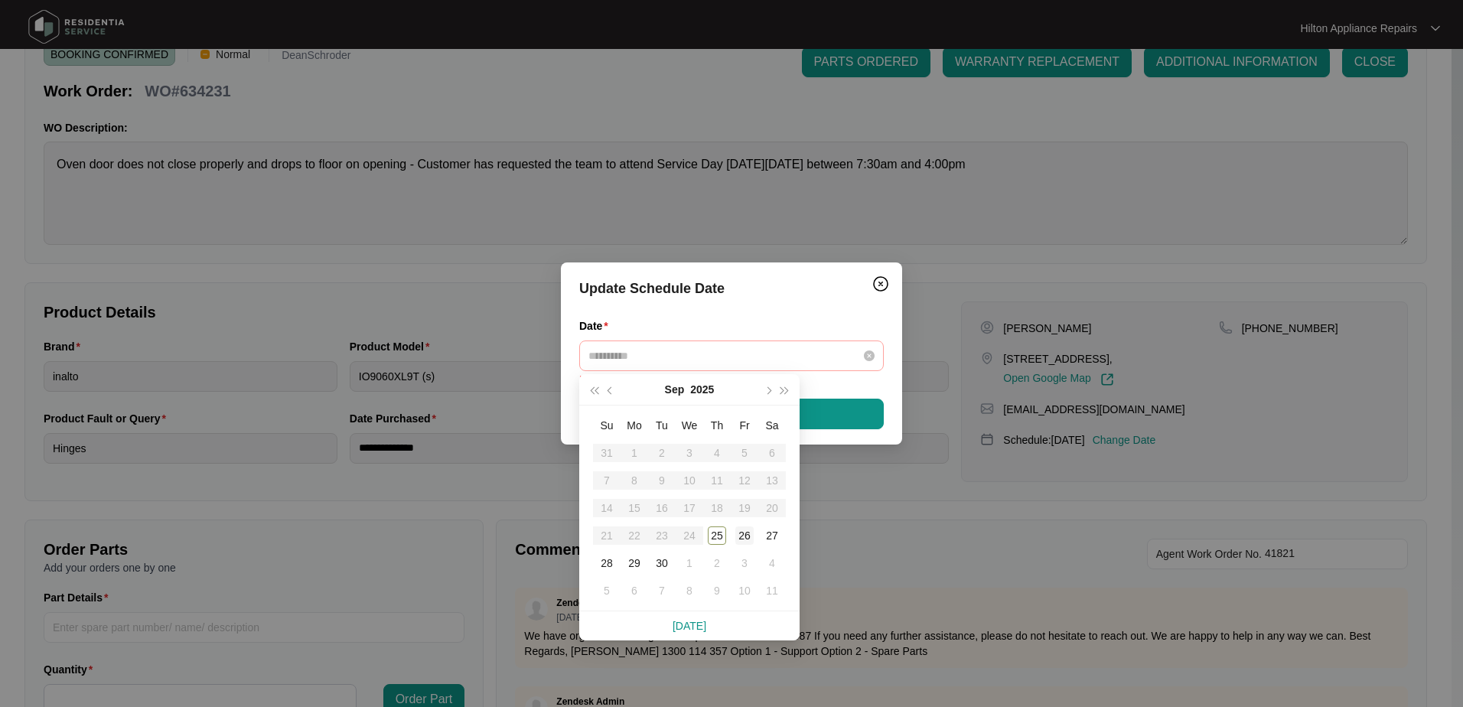
click at [744, 535] on div "26" at bounding box center [744, 535] width 18 height 18
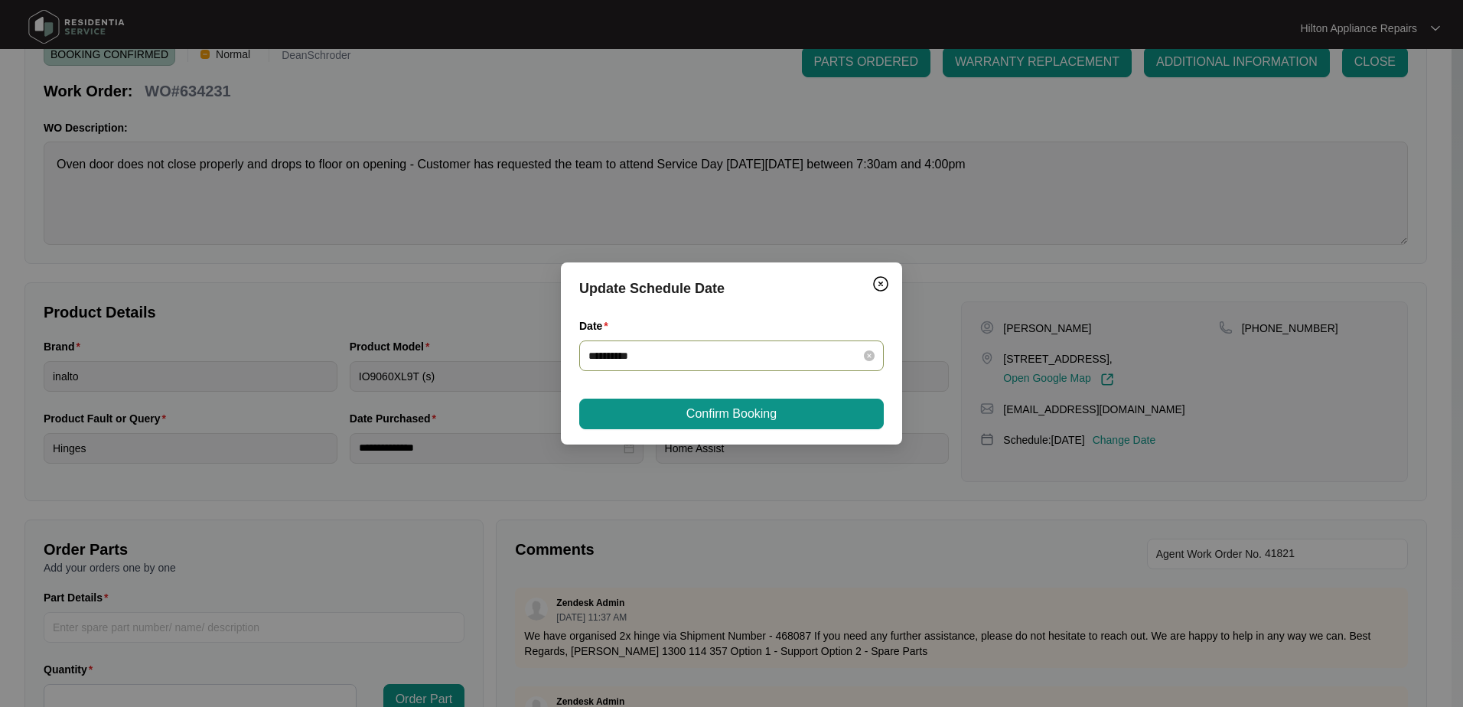
type input "**********"
click at [754, 421] on span "Confirm Booking" at bounding box center [731, 414] width 90 height 18
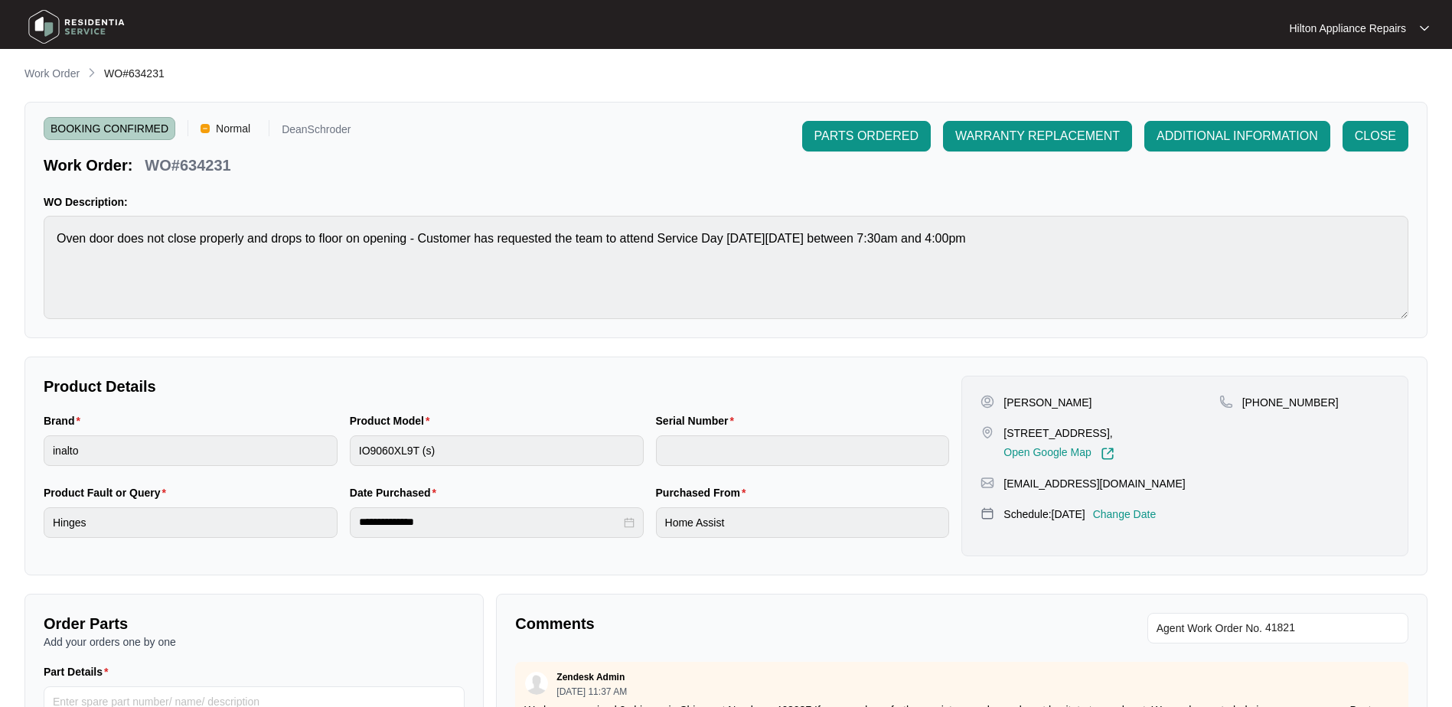
scroll to position [0, 0]
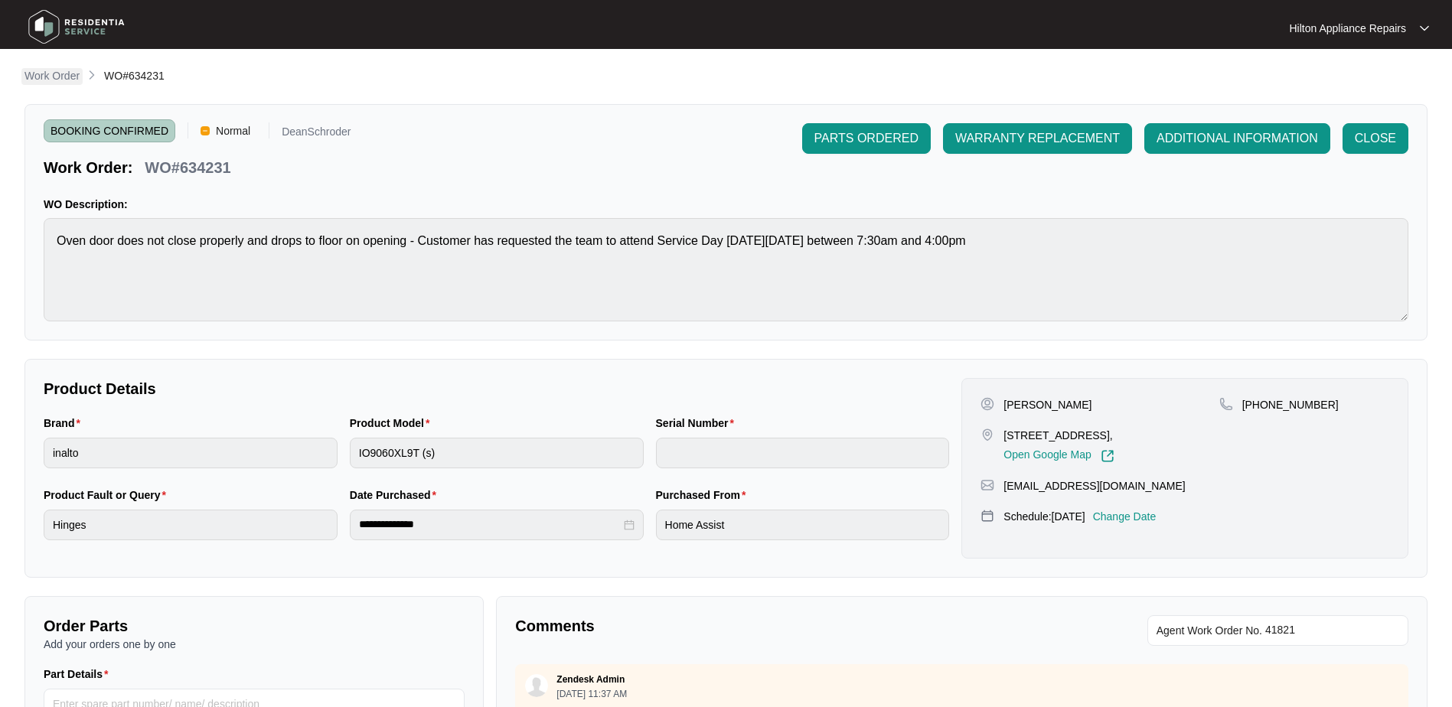
click at [57, 78] on p "Work Order" at bounding box center [51, 75] width 55 height 15
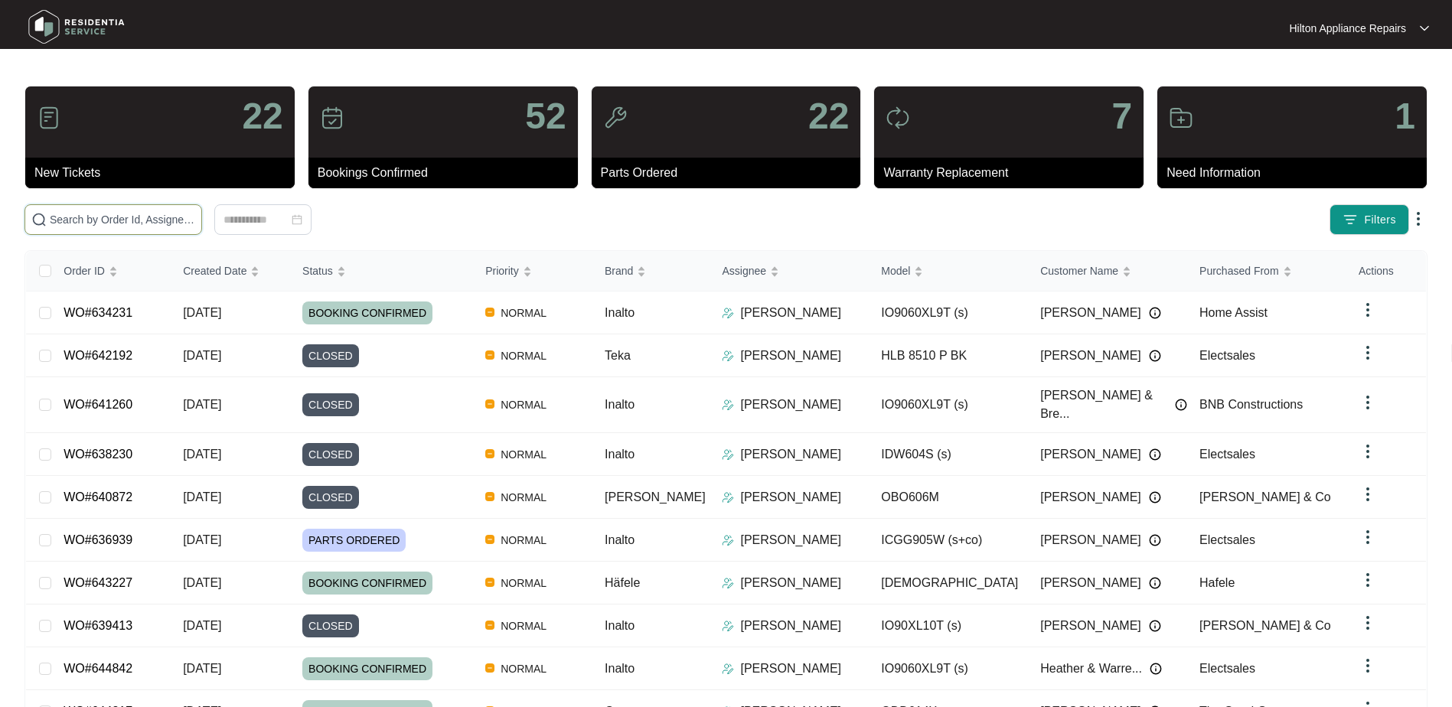
click at [90, 227] on input "text" at bounding box center [122, 219] width 145 height 17
paste input "WO#643651"
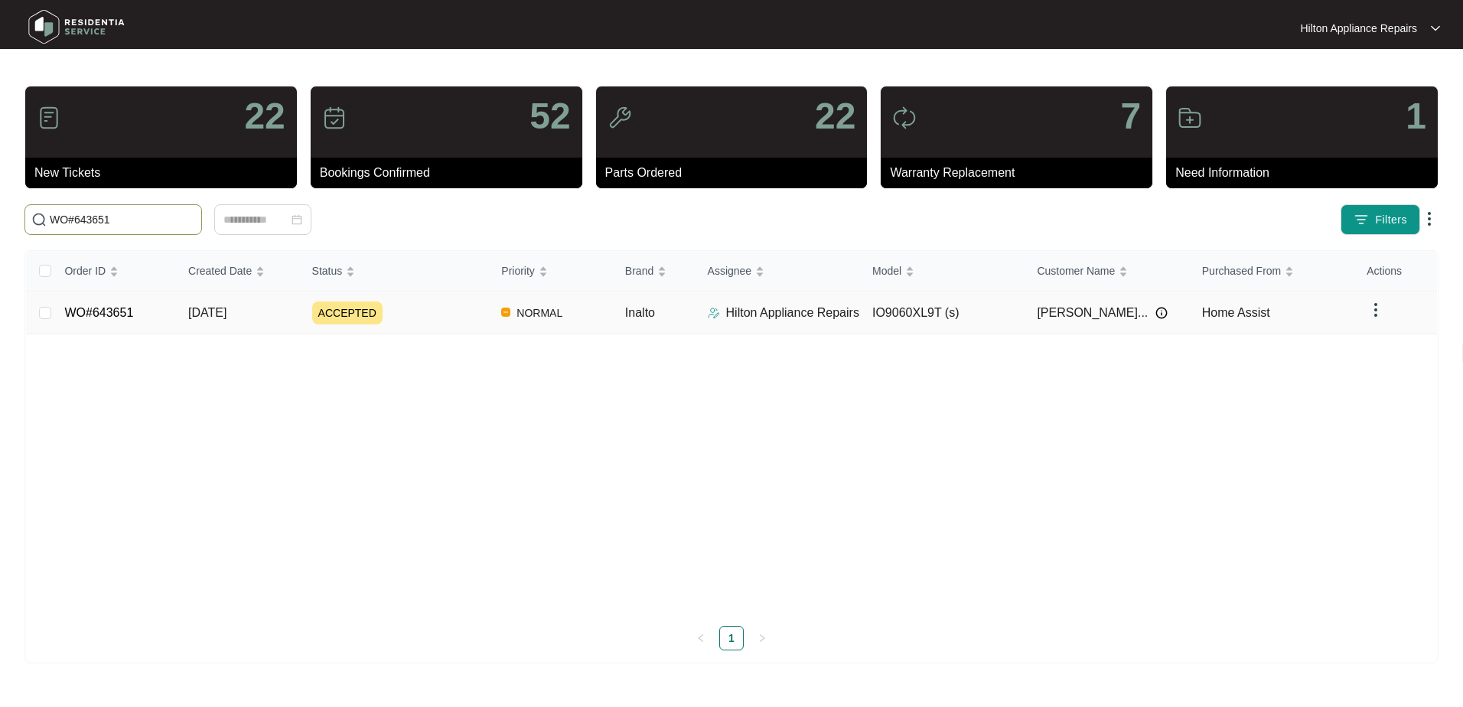
type input "WO#643651"
click at [209, 306] on span "[DATE]" at bounding box center [207, 312] width 38 height 13
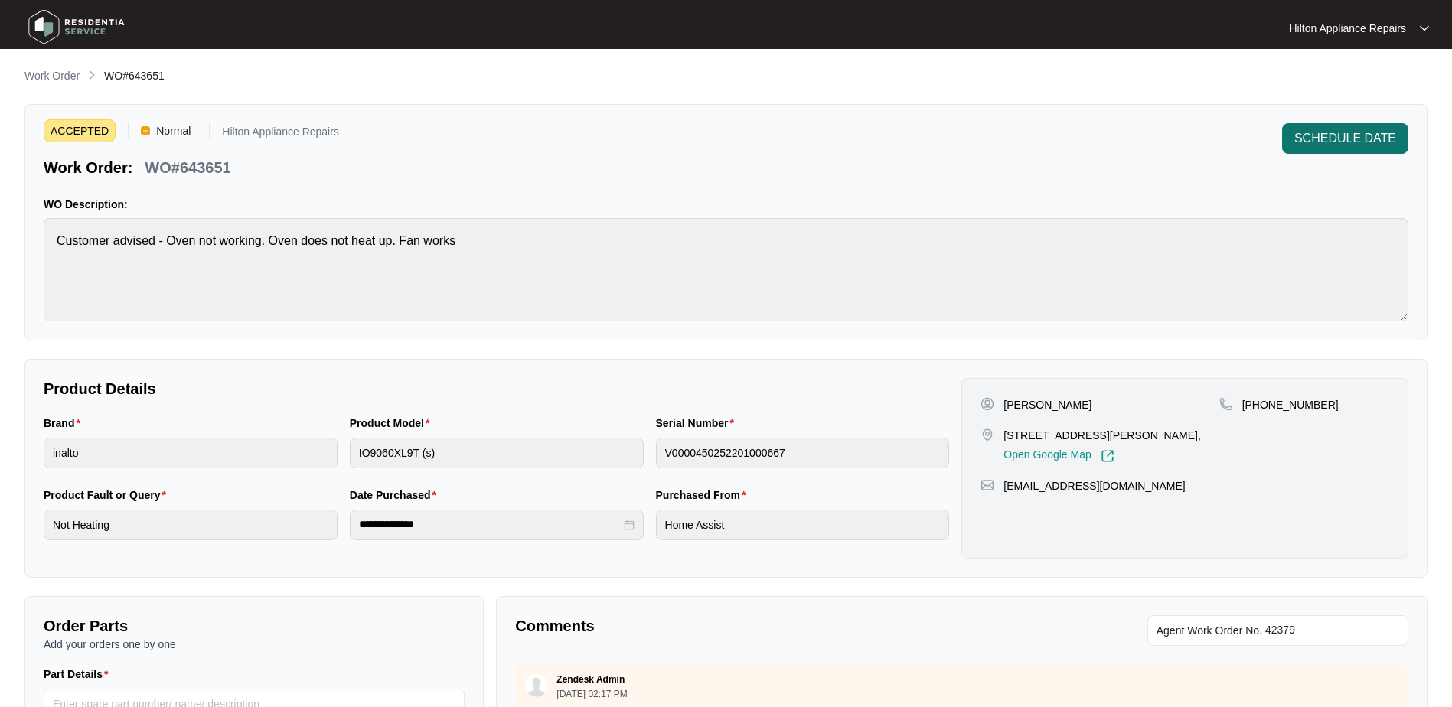
click at [1323, 144] on span "SCHEDULE DATE" at bounding box center [1345, 138] width 102 height 18
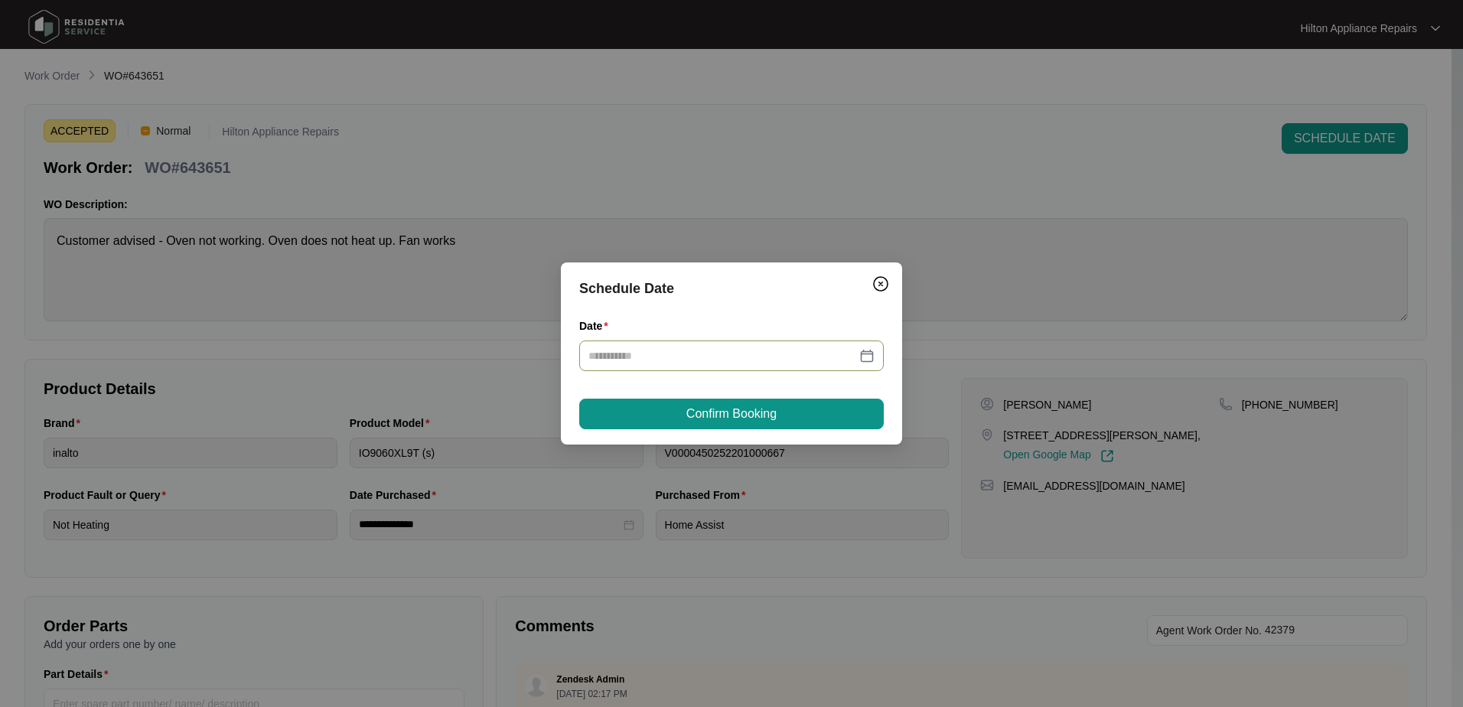
click at [865, 357] on div at bounding box center [731, 355] width 286 height 17
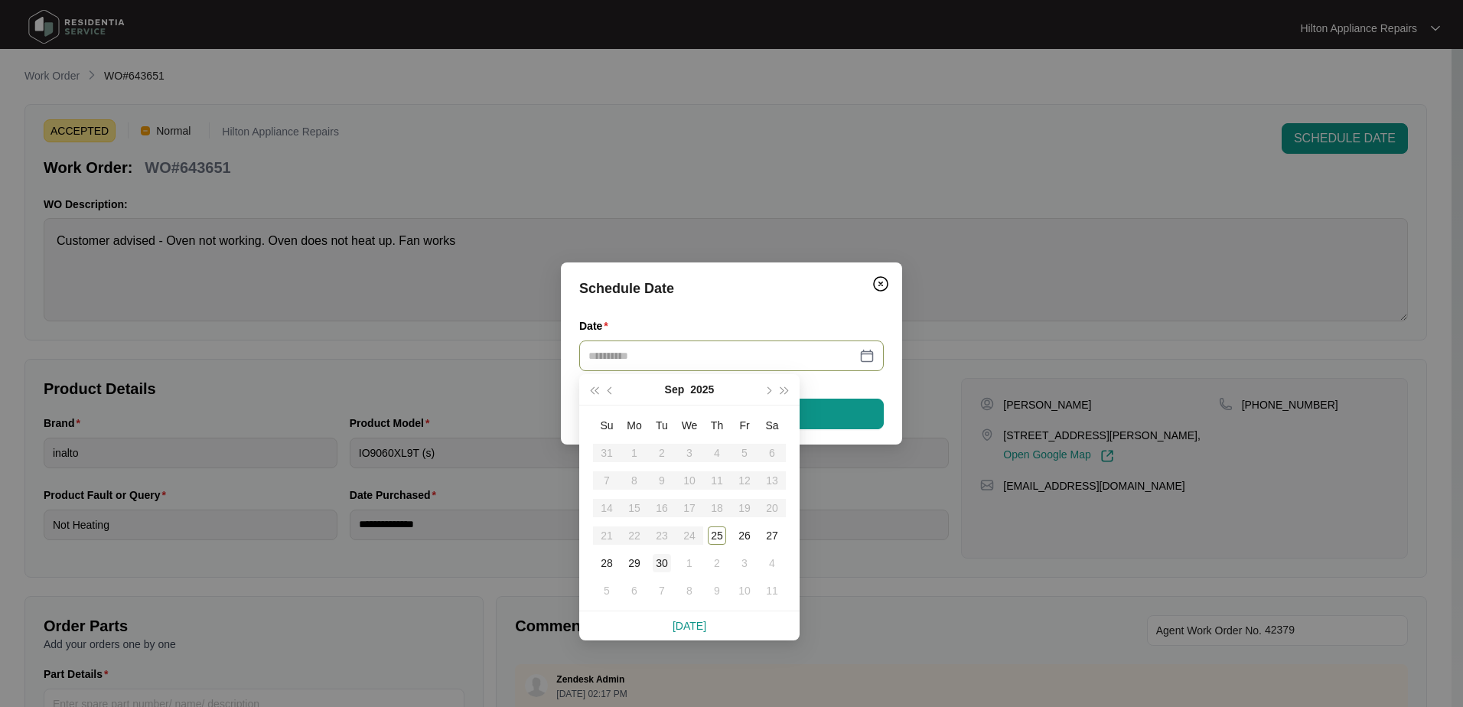
click at [664, 565] on div "30" at bounding box center [662, 563] width 18 height 18
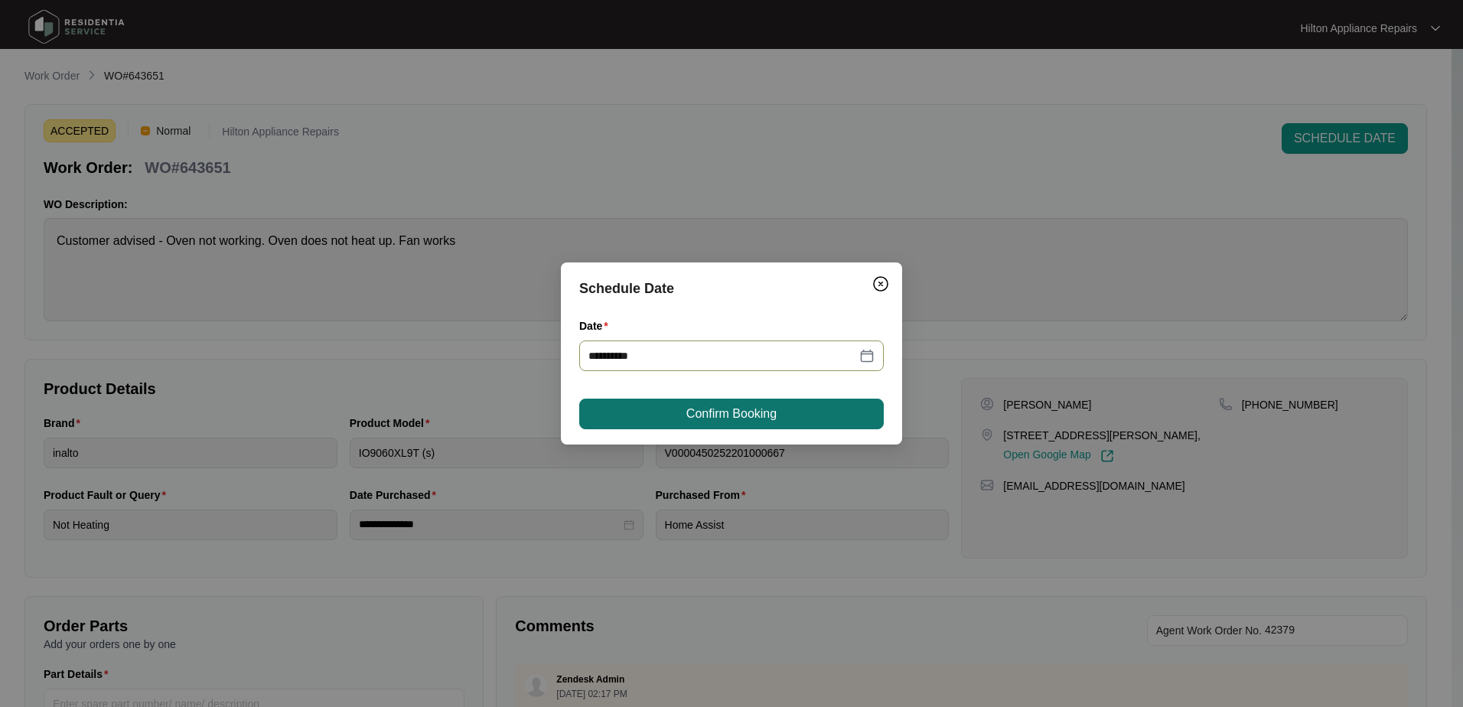
type input "**********"
click at [734, 413] on span "Confirm Booking" at bounding box center [731, 414] width 90 height 18
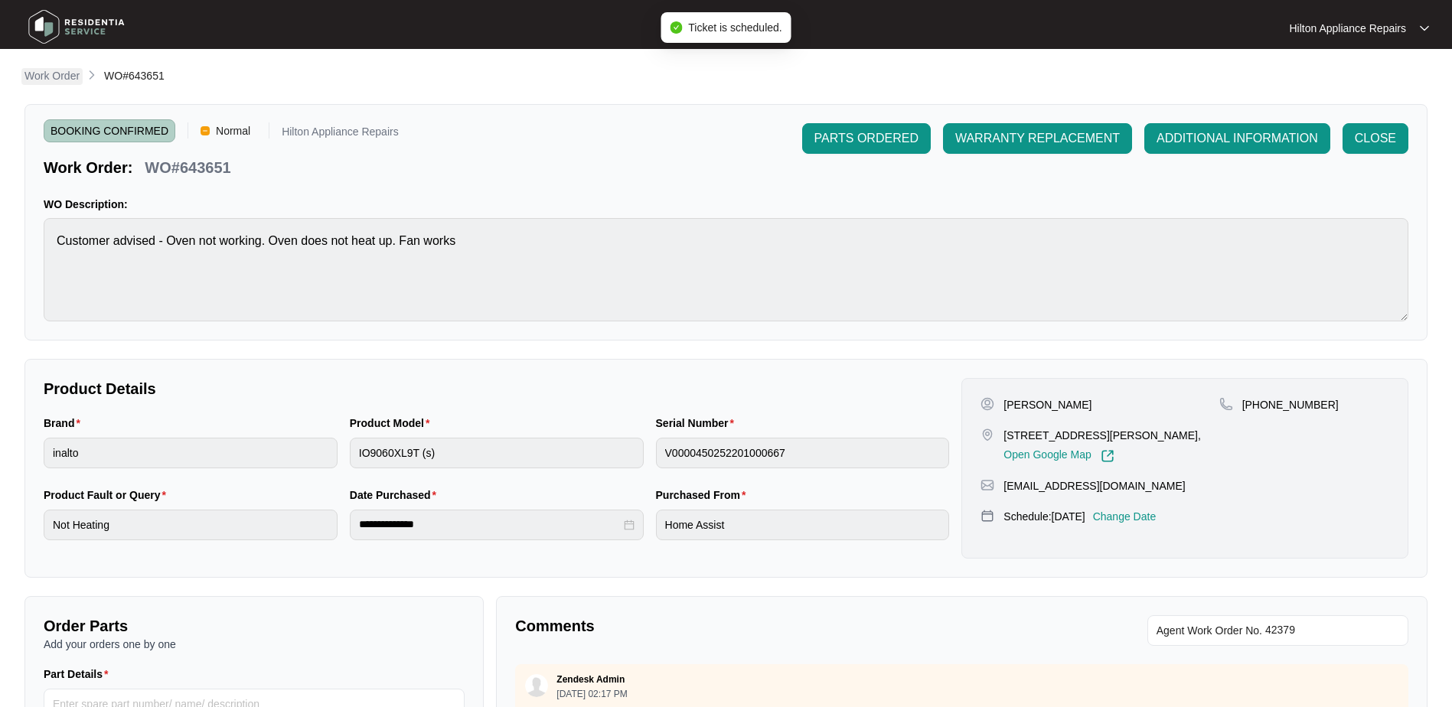
click at [50, 77] on p "Work Order" at bounding box center [51, 75] width 55 height 15
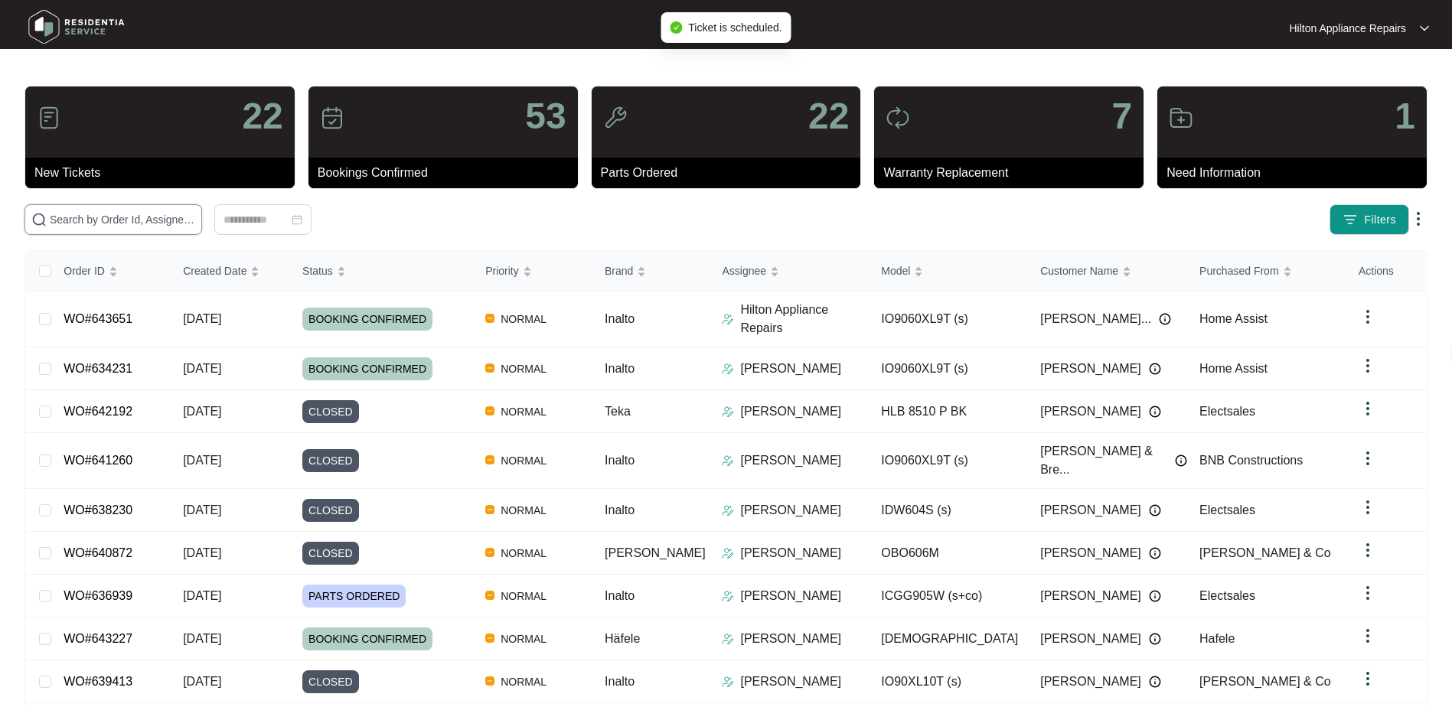
click at [135, 217] on input "text" at bounding box center [122, 219] width 145 height 17
paste input "WO#643651"
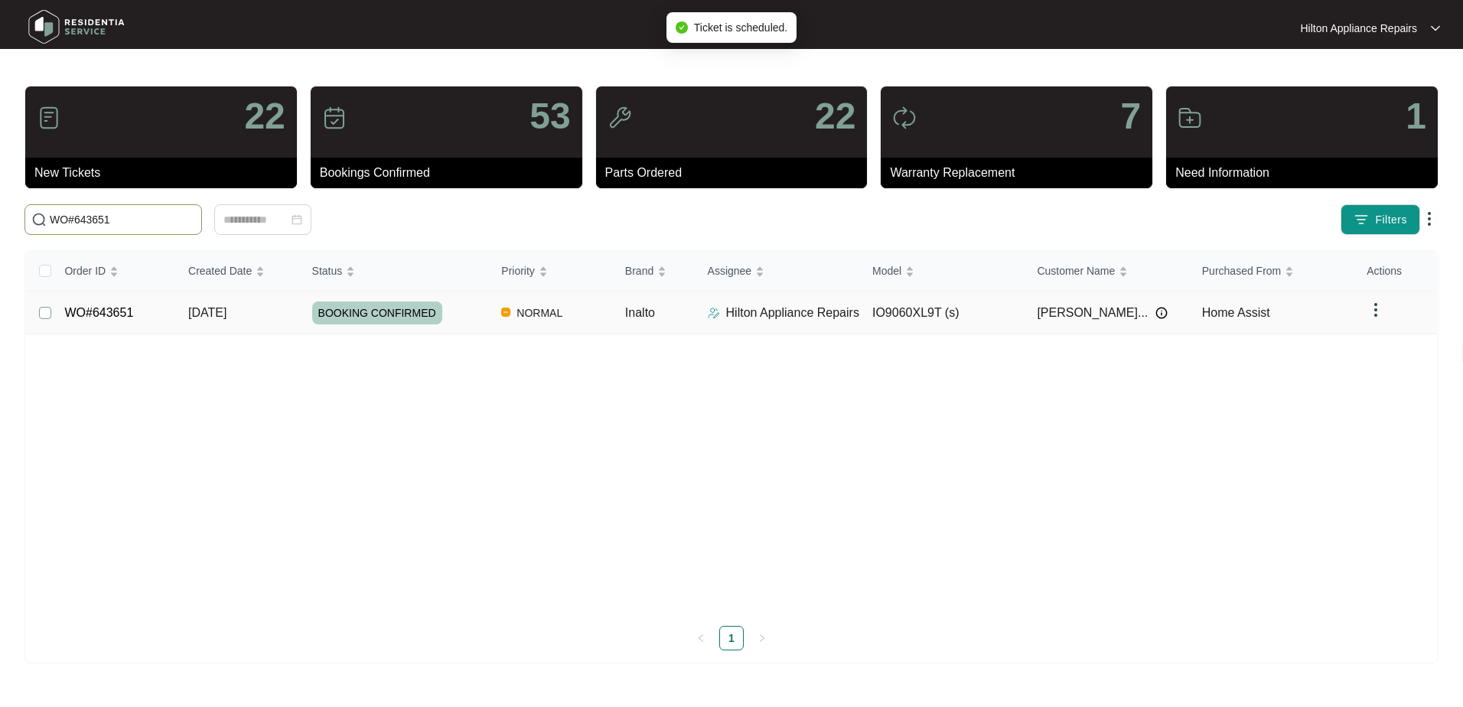
type input "WO#643651"
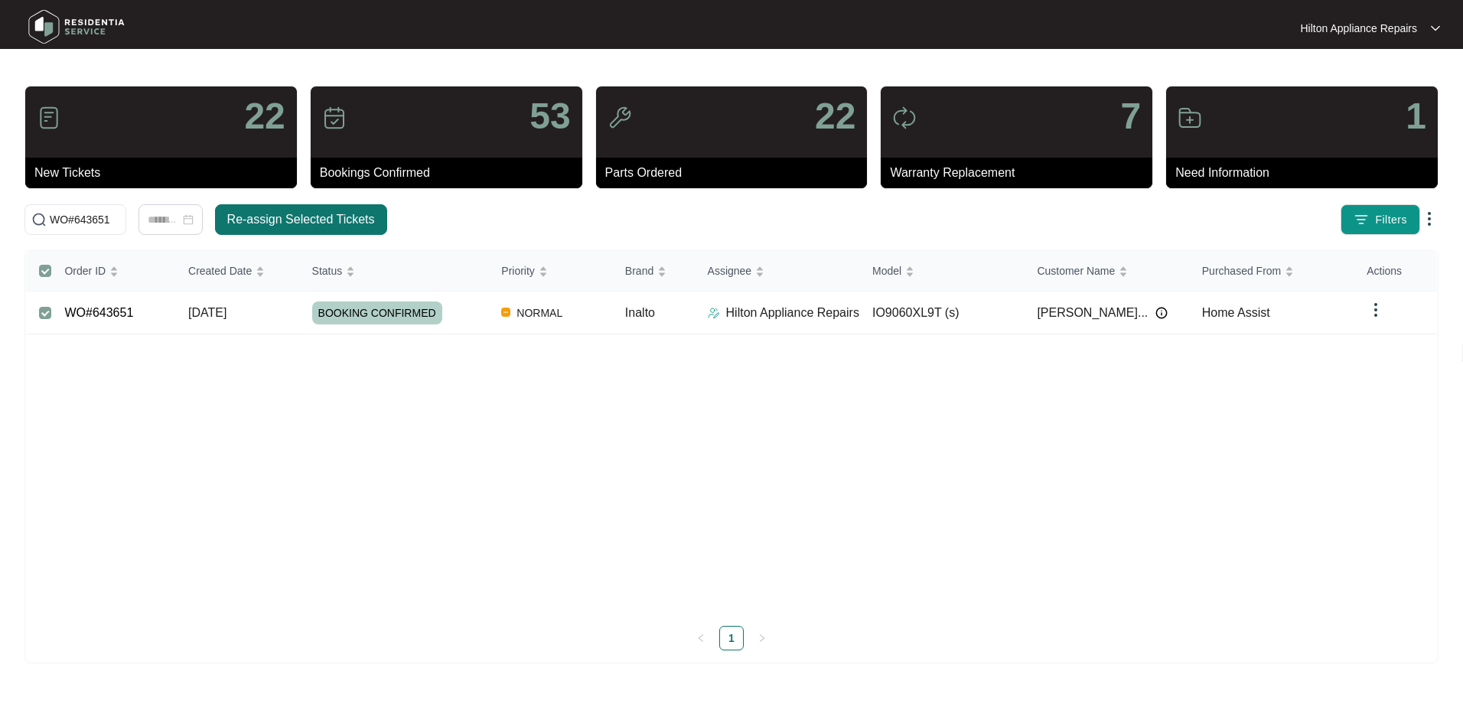
click at [312, 219] on span "Re-assign Selected Tickets" at bounding box center [301, 219] width 148 height 18
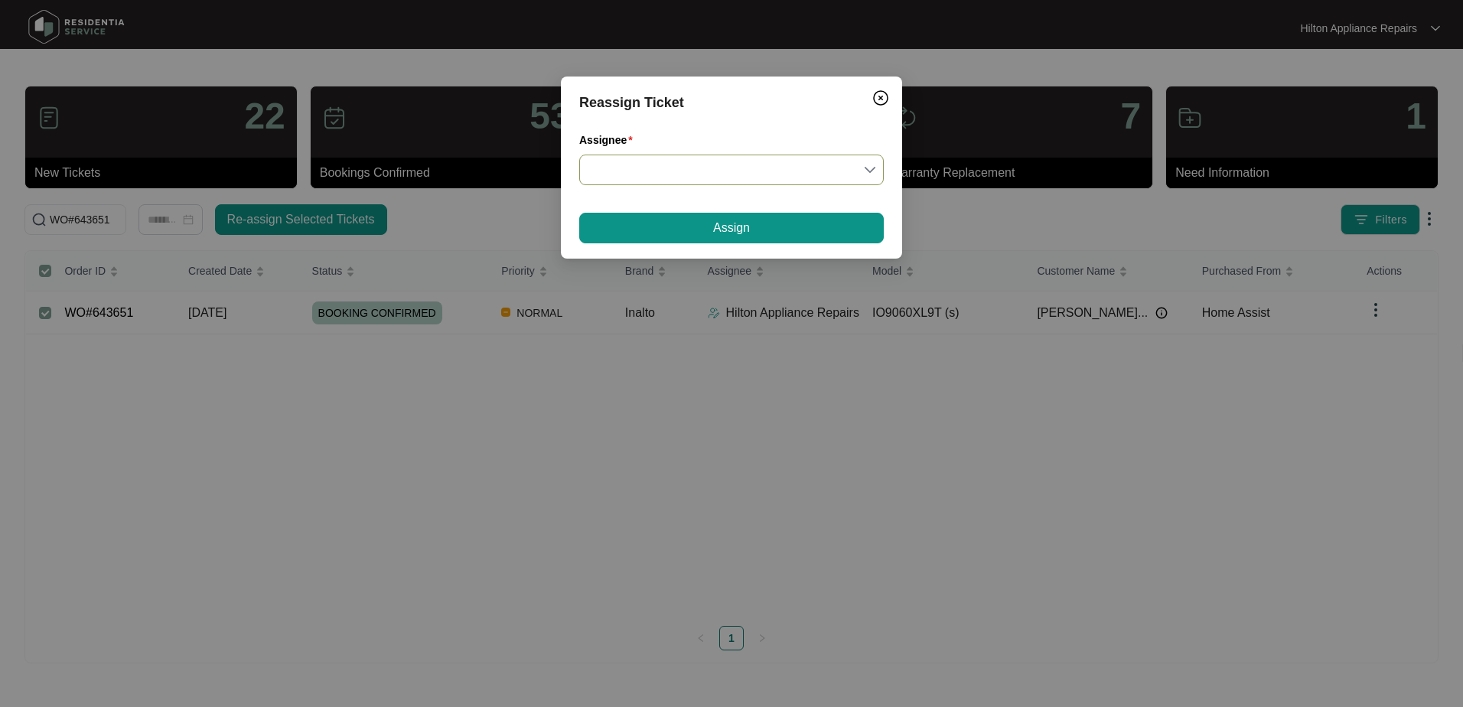
click at [873, 171] on input "Assignee" at bounding box center [731, 169] width 286 height 29
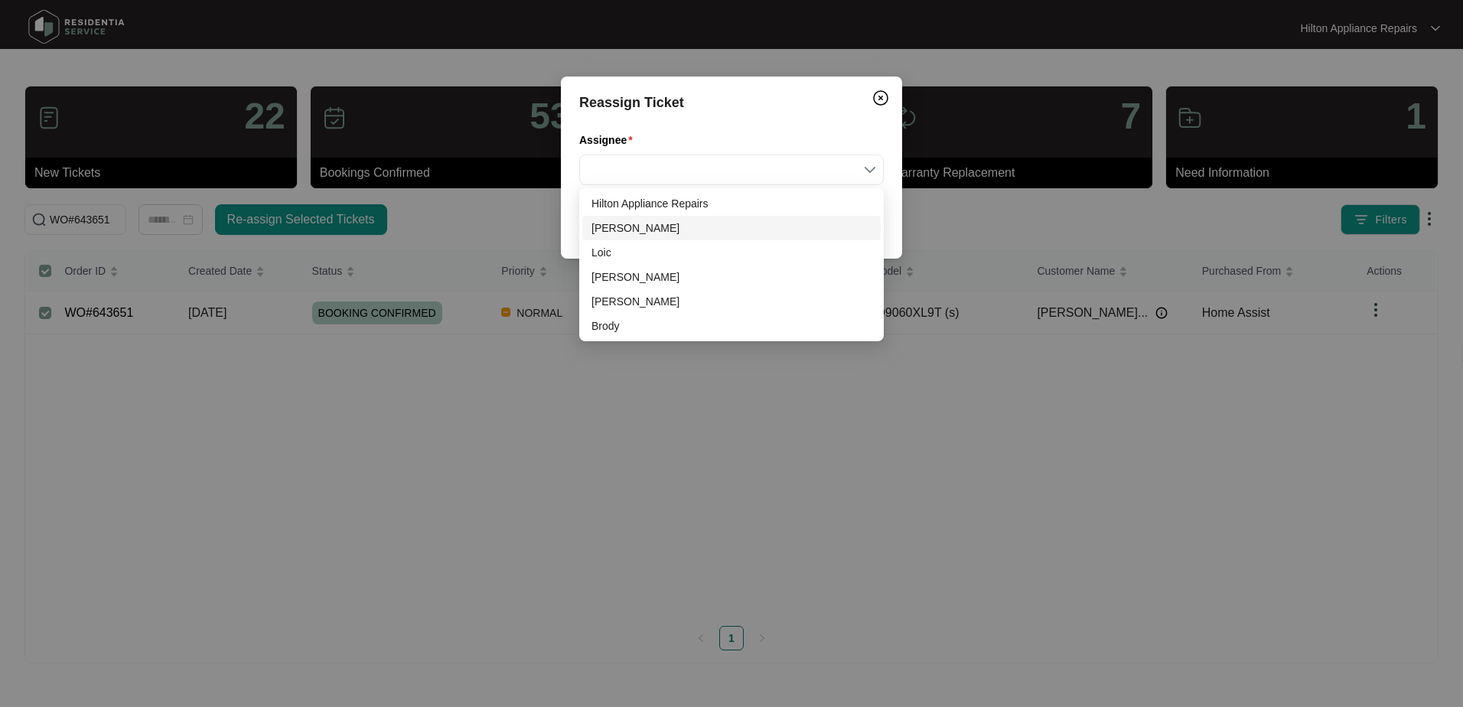
click at [629, 230] on div "[PERSON_NAME]" at bounding box center [732, 228] width 280 height 17
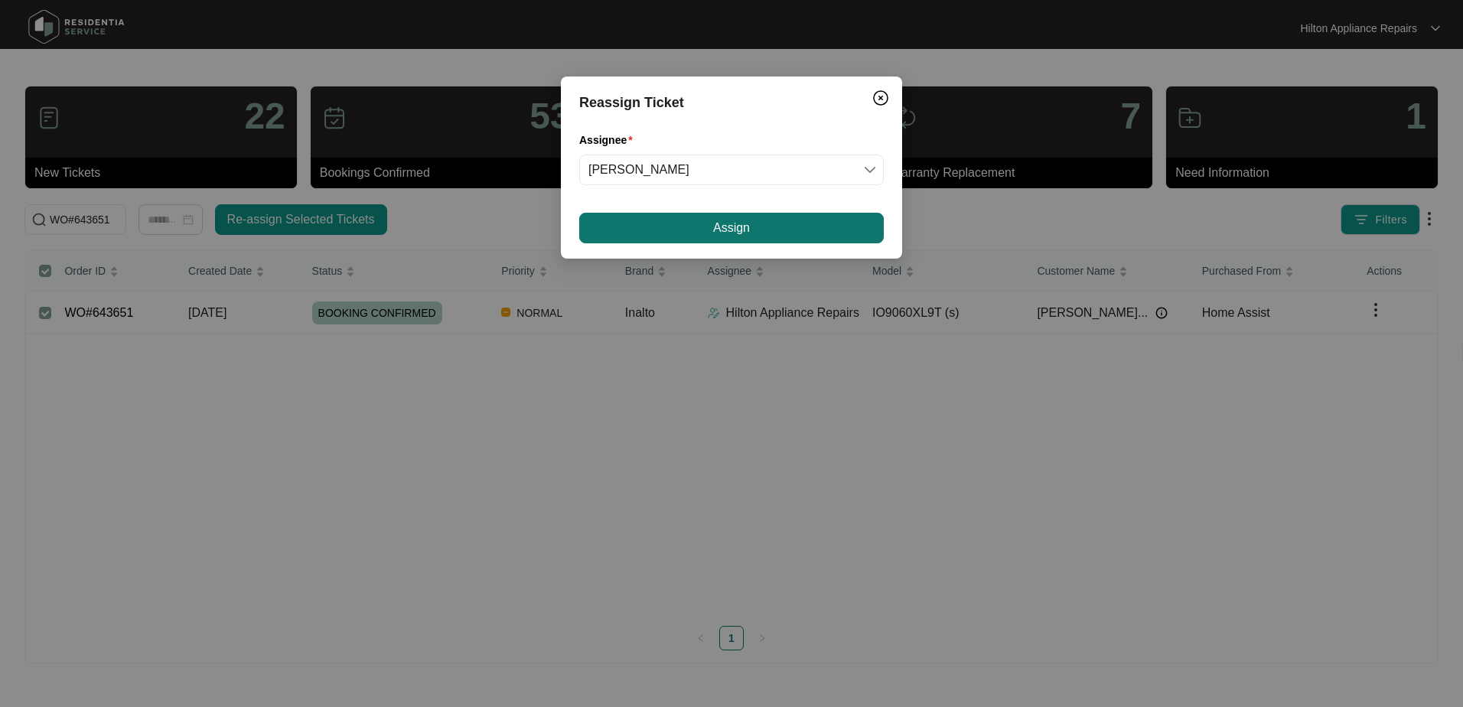
click at [629, 229] on button "Assign" at bounding box center [731, 228] width 305 height 31
